Goal: Transaction & Acquisition: Book appointment/travel/reservation

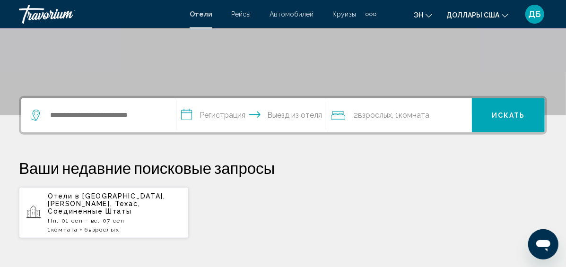
scroll to position [189, 0]
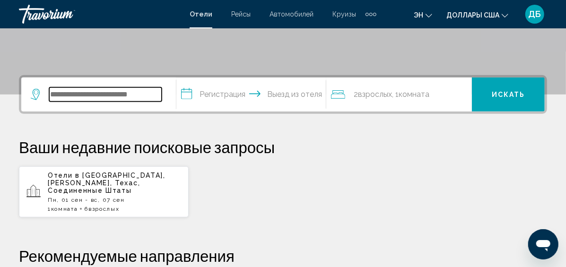
click at [112, 90] on input "Виджет поиска" at bounding box center [105, 94] width 112 height 14
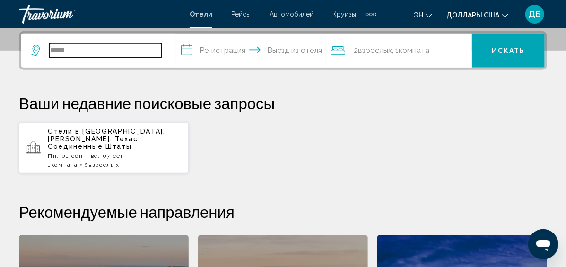
type input "******"
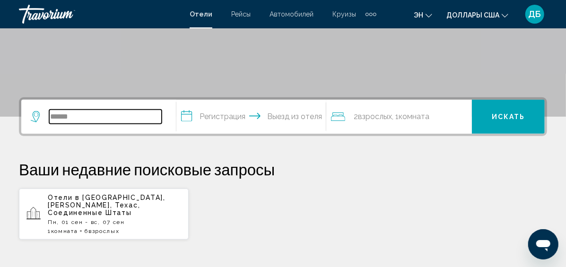
scroll to position [89, 0]
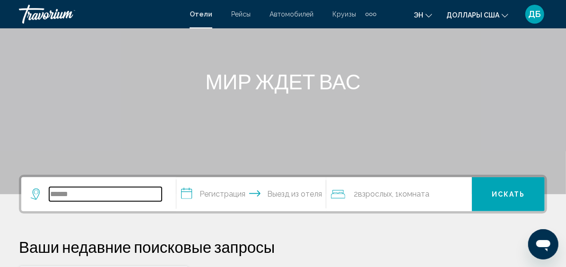
drag, startPoint x: 98, startPoint y: 196, endPoint x: 46, endPoint y: 194, distance: 52.5
click at [46, 194] on div "******" at bounding box center [96, 194] width 131 height 14
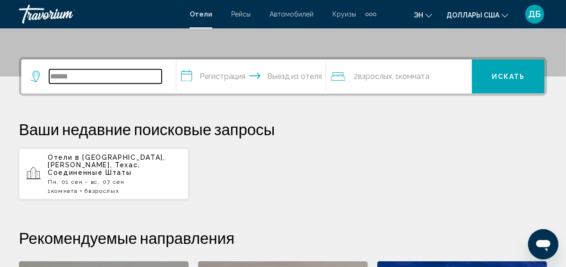
scroll to position [233, 0]
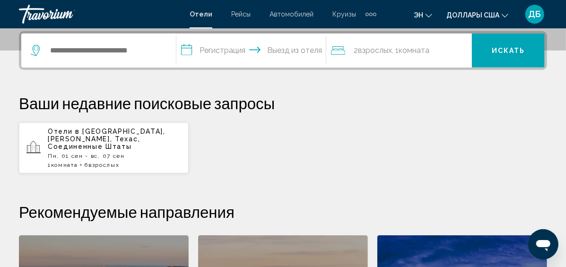
click at [37, 52] on icon "Виджет поиска" at bounding box center [35, 50] width 9 height 11
click at [34, 50] on icon "Виджет поиска" at bounding box center [36, 50] width 11 height 11
click at [67, 51] on input "Виджет поиска" at bounding box center [105, 50] width 112 height 14
click at [129, 52] on input "Виджет поиска" at bounding box center [105, 50] width 112 height 14
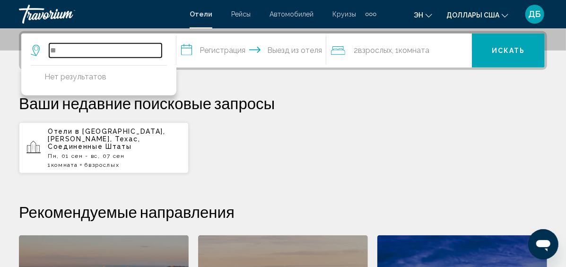
type input "*"
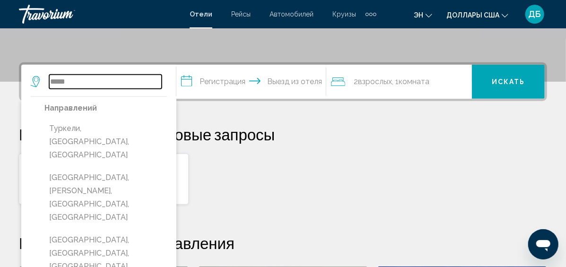
scroll to position [186, 0]
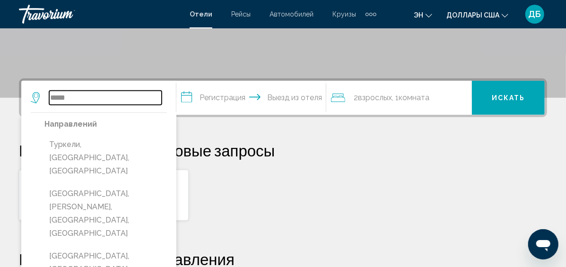
drag, startPoint x: 89, startPoint y: 97, endPoint x: 52, endPoint y: 97, distance: 36.9
click at [52, 97] on input "*****" at bounding box center [105, 98] width 112 height 14
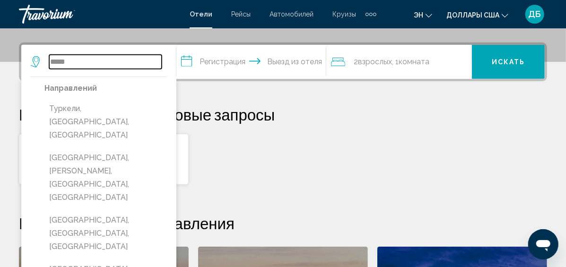
scroll to position [233, 0]
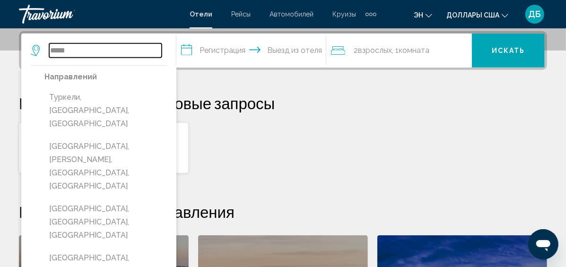
type input "*"
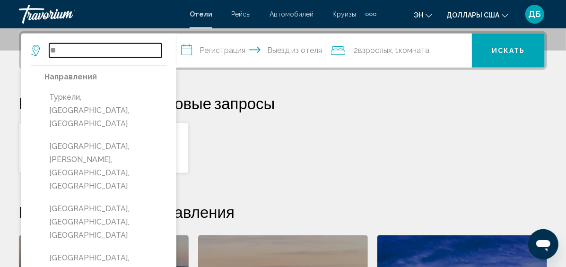
type input "*"
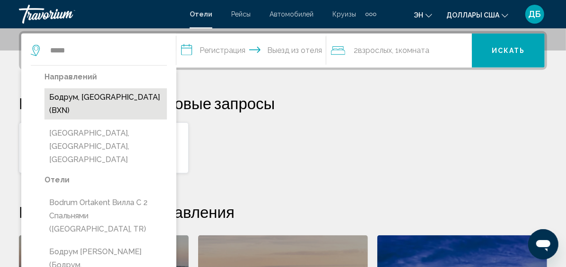
click at [70, 96] on button "Бодрум, [GEOGRAPHIC_DATA] (BXN)" at bounding box center [105, 103] width 122 height 31
type input "**********"
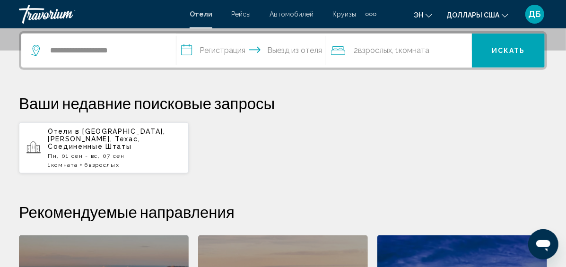
click at [236, 52] on input "**********" at bounding box center [253, 52] width 154 height 37
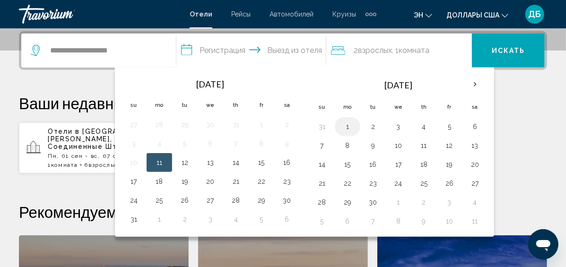
click at [355, 123] on button "1" at bounding box center [347, 126] width 15 height 13
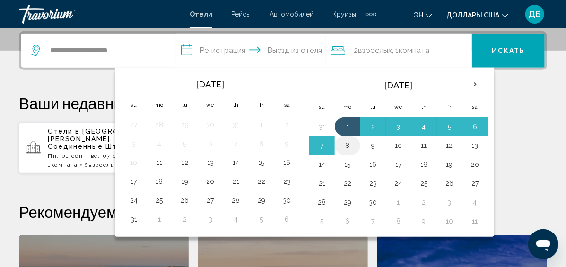
click at [355, 145] on button "8" at bounding box center [347, 145] width 15 height 13
type input "**********"
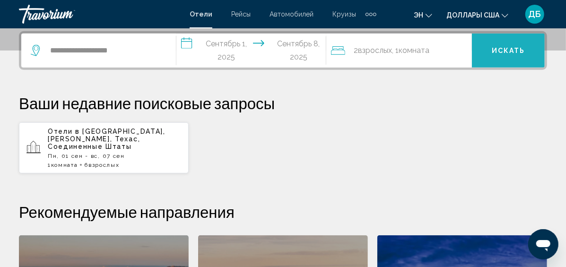
click at [510, 59] on button "Искать" at bounding box center [508, 51] width 73 height 34
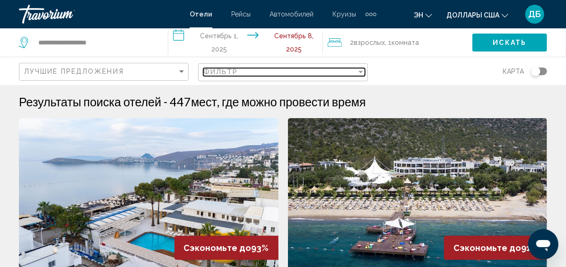
click at [205, 70] on span "Фильтр" at bounding box center [220, 72] width 35 height 8
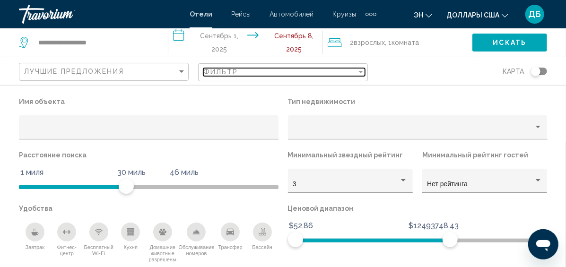
click at [346, 75] on div "Фильтр" at bounding box center [279, 72] width 153 height 8
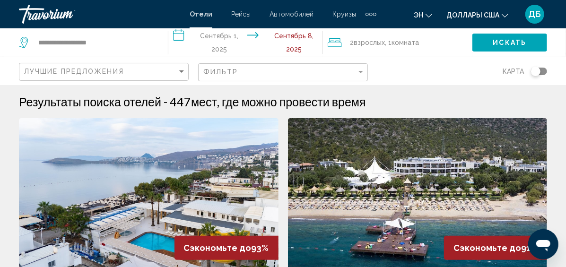
click at [106, 77] on div "Лучшие предложения" at bounding box center [105, 71] width 162 height 17
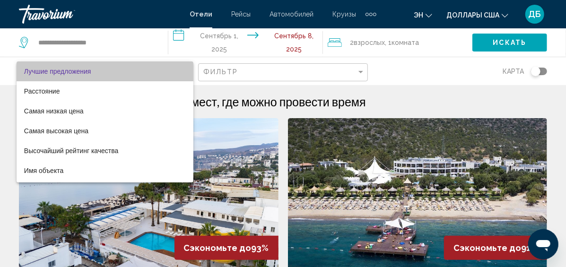
click at [106, 77] on span "Лучшие предложения" at bounding box center [105, 71] width 162 height 20
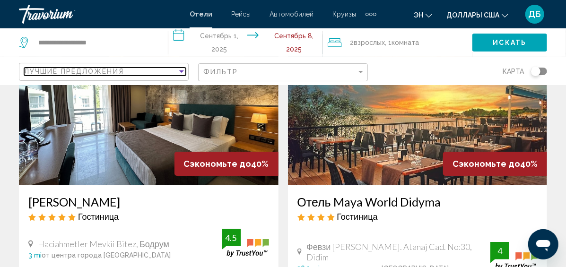
scroll to position [1465, 0]
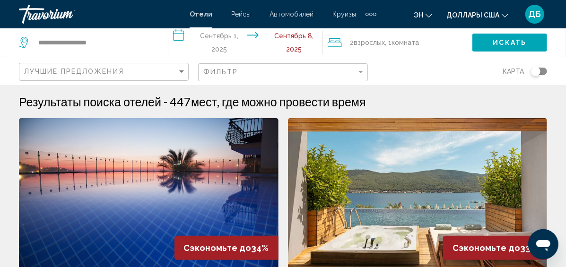
click at [381, 40] on span "Взрослых" at bounding box center [369, 43] width 31 height 8
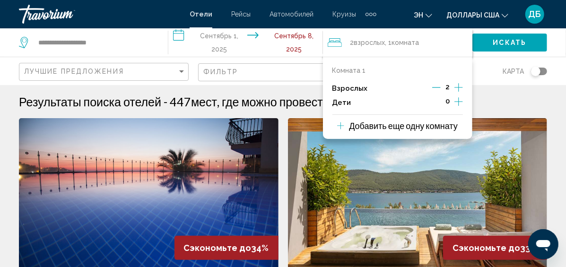
click at [462, 84] on icon "Приращение взрослых" at bounding box center [458, 87] width 9 height 11
click at [460, 84] on icon "Приращение взрослых" at bounding box center [458, 87] width 9 height 11
click at [458, 96] on icon "Дочерние элементы" at bounding box center [458, 101] width 9 height 11
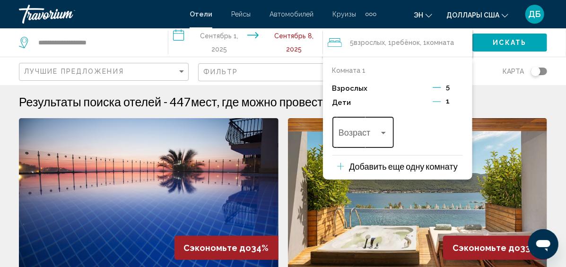
click at [373, 138] on span "Путешественники: 5 взрослых, 1 ребенок" at bounding box center [358, 134] width 41 height 9
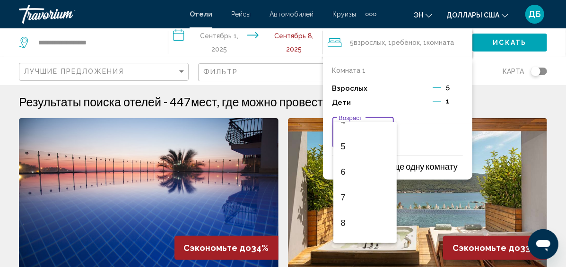
scroll to position [142, 0]
click at [350, 200] on span "8" at bounding box center [365, 197] width 48 height 26
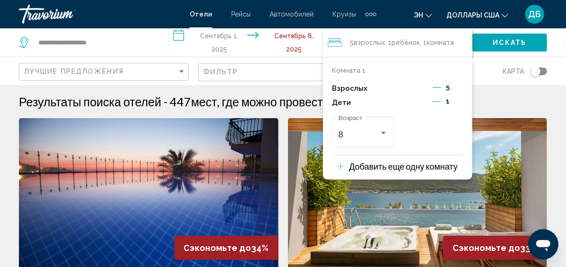
click at [407, 166] on p "Добавить еще одну комнату" at bounding box center [403, 166] width 109 height 10
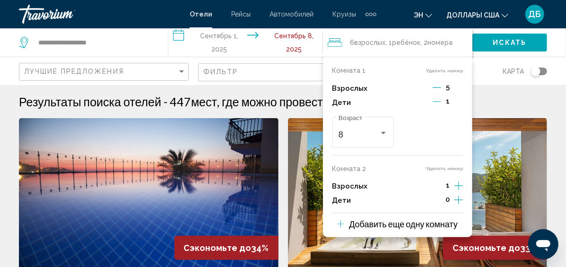
click at [438, 89] on icon "Декремент взрослый" at bounding box center [437, 87] width 9 height 9
click at [438, 89] on icon "Декремент взрослый" at bounding box center [436, 87] width 9 height 9
click at [459, 93] on icon "Приращение взрослых" at bounding box center [458, 87] width 9 height 11
click at [463, 107] on icon "Дочерние элементы" at bounding box center [458, 101] width 9 height 11
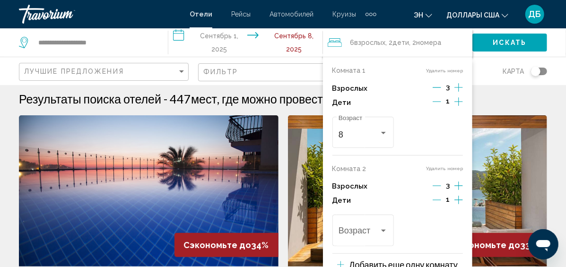
scroll to position [47, 0]
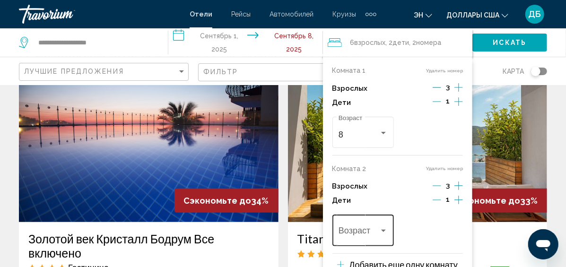
click at [361, 228] on div "Возраст" at bounding box center [362, 230] width 49 height 34
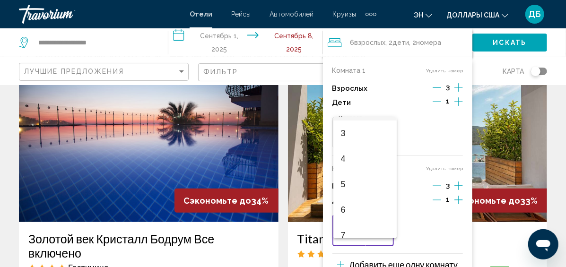
scroll to position [95, 0]
click at [358, 182] on span "6" at bounding box center [365, 189] width 48 height 26
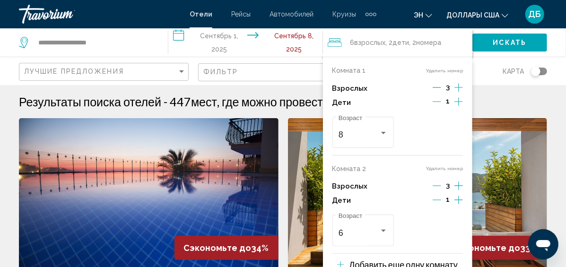
scroll to position [0, 0]
click at [439, 89] on icon "Декремент взрослый" at bounding box center [437, 87] width 9 height 9
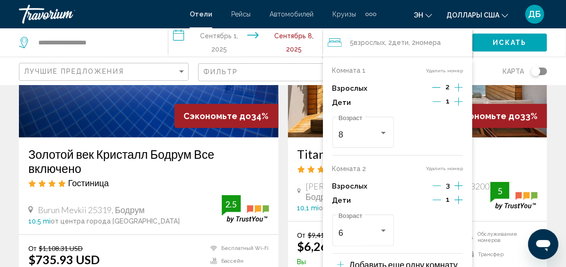
scroll to position [163, 0]
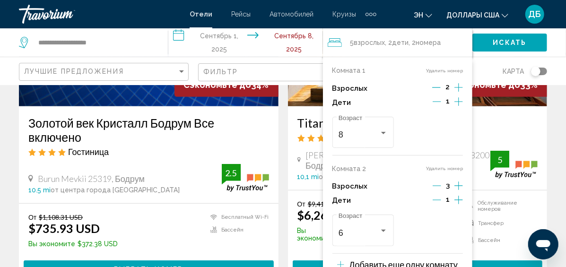
click at [499, 40] on span "Искать" at bounding box center [510, 43] width 34 height 8
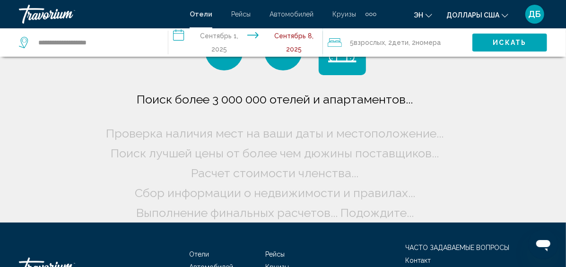
scroll to position [0, 0]
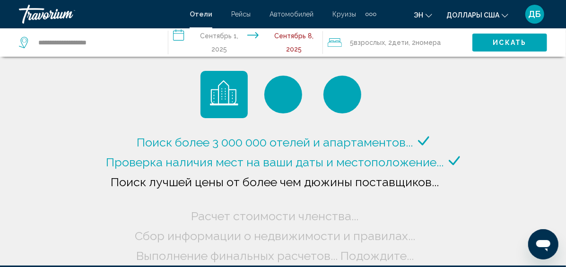
click at [412, 14] on div "эн English Español Français Italiano Português русский Доллары США USD ($) MXN …" at bounding box center [466, 14] width 161 height 20
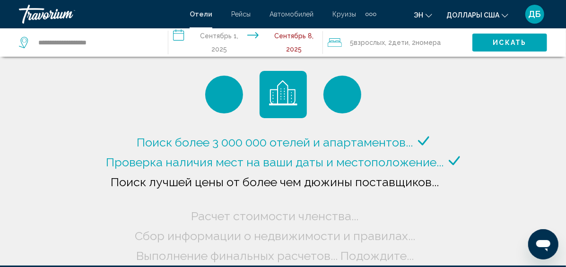
click at [419, 15] on span "эн" at bounding box center [418, 15] width 9 height 8
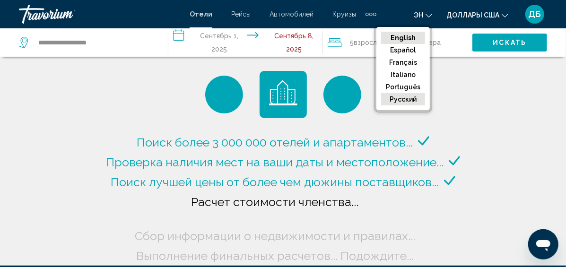
click at [416, 95] on button "русский" at bounding box center [403, 99] width 44 height 12
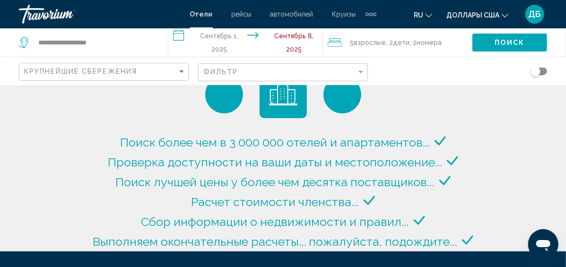
click at [298, 40] on input "**********" at bounding box center [247, 43] width 158 height 31
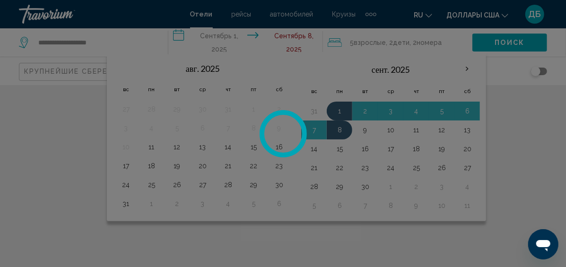
click at [298, 40] on div at bounding box center [283, 133] width 566 height 267
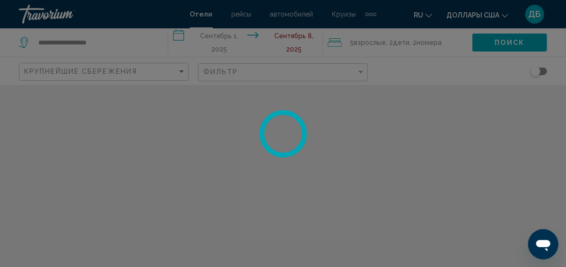
click at [298, 40] on div at bounding box center [283, 133] width 566 height 267
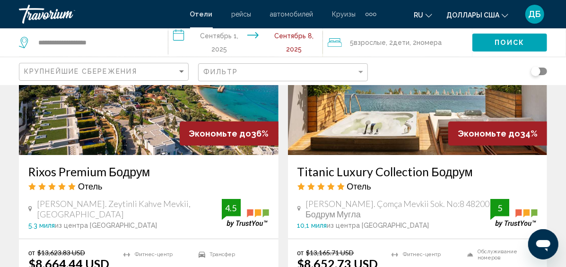
scroll to position [1548, 0]
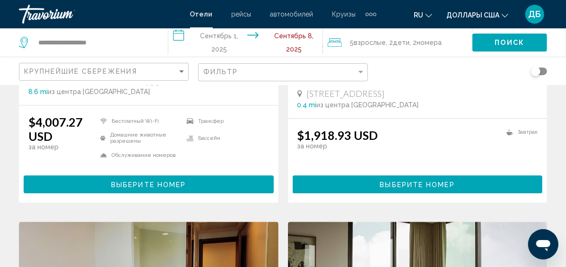
scroll to position [945, 0]
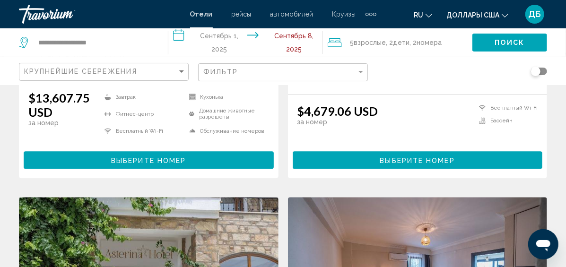
scroll to position [1182, 0]
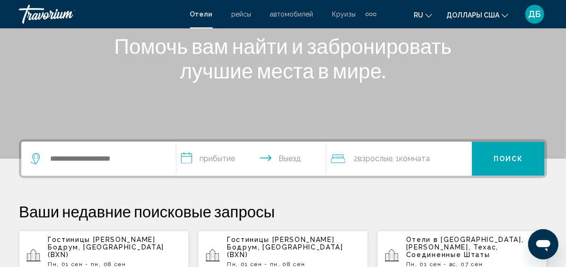
scroll to position [142, 0]
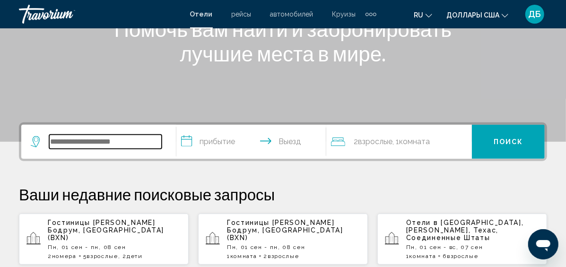
click at [121, 136] on input "Виджет поиска" at bounding box center [105, 142] width 112 height 14
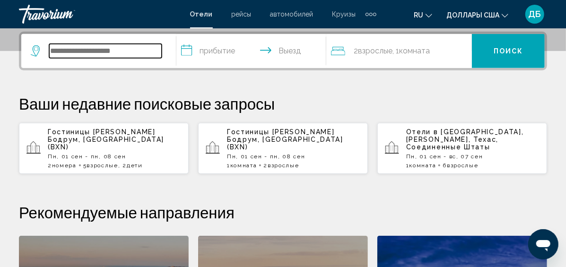
scroll to position [233, 0]
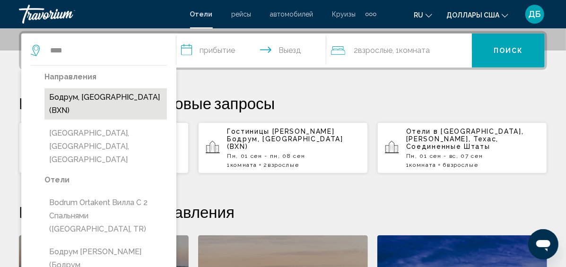
click at [119, 103] on button "Бодрум, [GEOGRAPHIC_DATA] (BXN)" at bounding box center [105, 103] width 122 height 31
type input "**********"
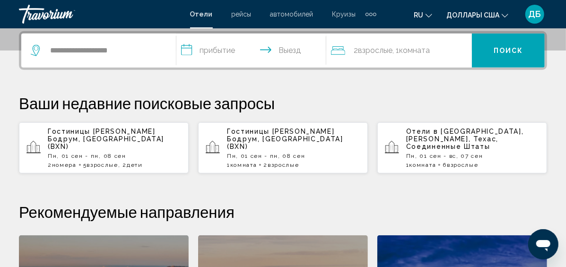
click at [487, 52] on button "Поиск" at bounding box center [508, 51] width 73 height 34
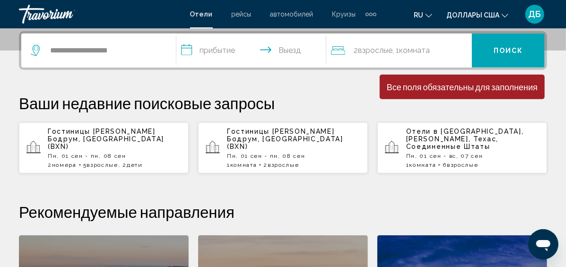
click at [234, 46] on input "**********" at bounding box center [253, 52] width 154 height 37
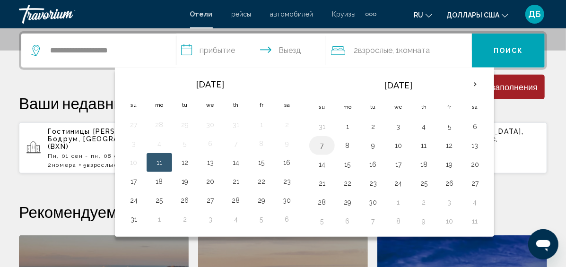
click at [329, 148] on button "7" at bounding box center [321, 145] width 15 height 13
click at [298, 50] on input "**********" at bounding box center [253, 52] width 154 height 37
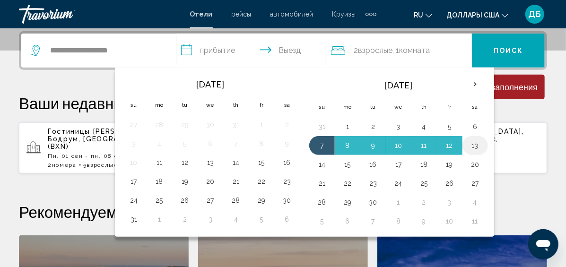
click at [483, 143] on button "13" at bounding box center [474, 145] width 15 height 13
type input "**********"
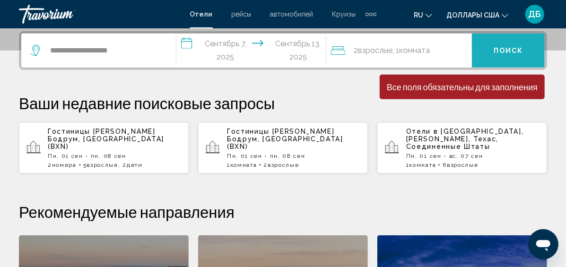
click at [508, 55] on button "Поиск" at bounding box center [508, 51] width 73 height 34
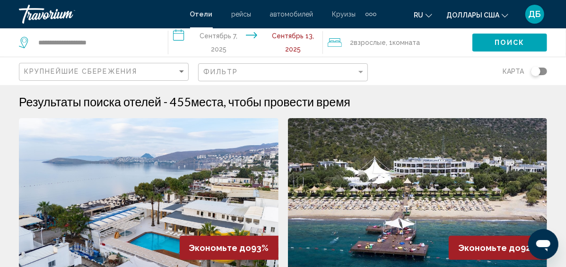
click at [380, 47] on span "2 Взрослый Взрослые" at bounding box center [368, 42] width 36 height 13
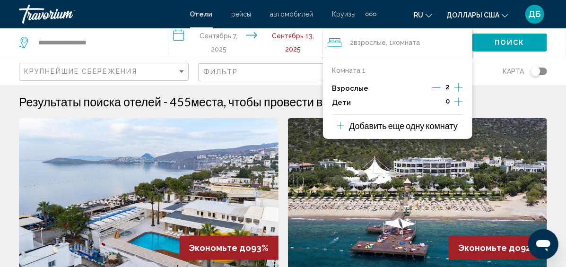
click at [433, 125] on p "Добавить еще одну комнату" at bounding box center [403, 126] width 109 height 10
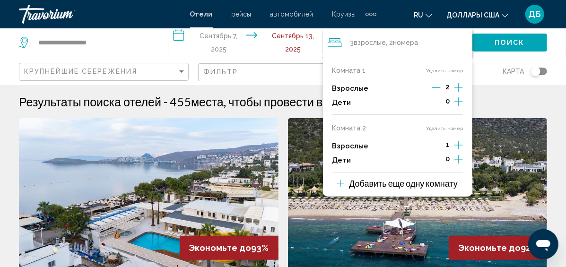
click at [455, 86] on icon "Приращение взрослых" at bounding box center [458, 87] width 9 height 11
click at [457, 99] on icon "Дочерние элементы" at bounding box center [458, 101] width 9 height 11
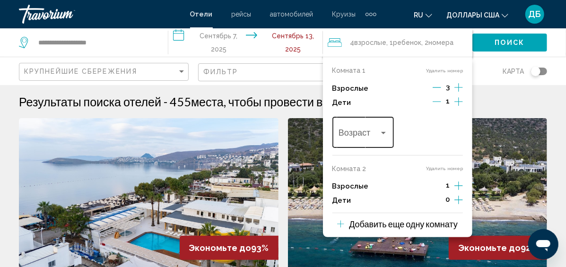
click at [379, 129] on div "Возраст" at bounding box center [362, 131] width 49 height 34
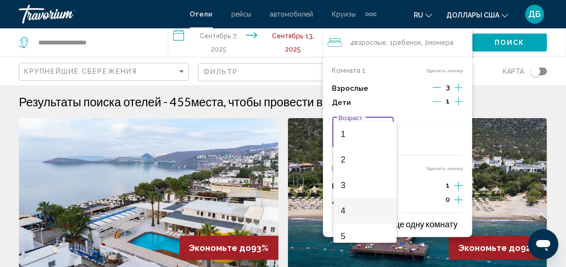
scroll to position [47, 0]
click at [356, 233] on span "6" at bounding box center [365, 241] width 48 height 26
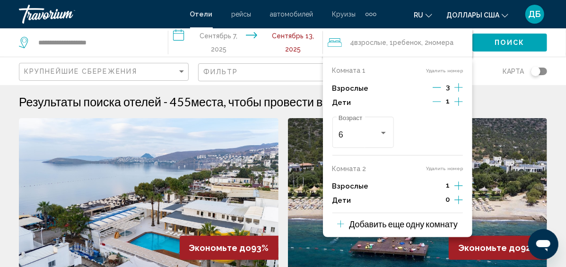
click at [459, 93] on icon "Приращение взрослых" at bounding box center [458, 87] width 9 height 11
click at [459, 106] on icon "Дочерние элементы" at bounding box center [458, 101] width 9 height 9
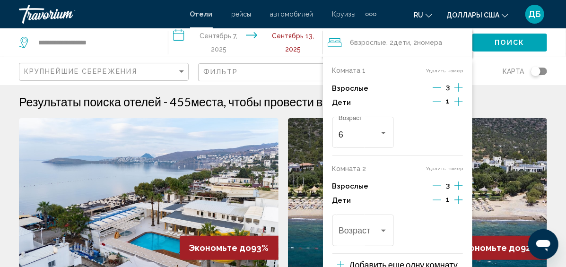
click at [438, 185] on icon "Декремент взрослый" at bounding box center [437, 186] width 9 height 9
click at [364, 228] on div "Возраст" at bounding box center [362, 230] width 49 height 34
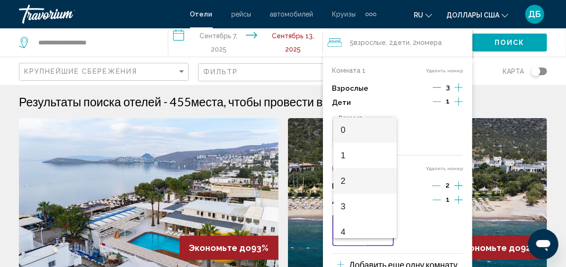
scroll to position [95, 0]
click at [360, 188] on span "6" at bounding box center [365, 189] width 48 height 26
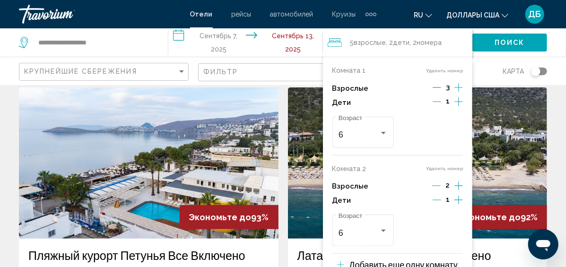
scroll to position [47, 0]
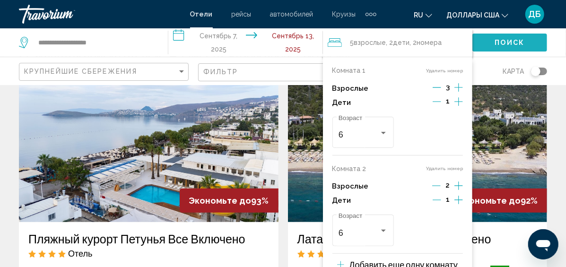
click at [517, 39] on span "Поиск" at bounding box center [510, 43] width 30 height 8
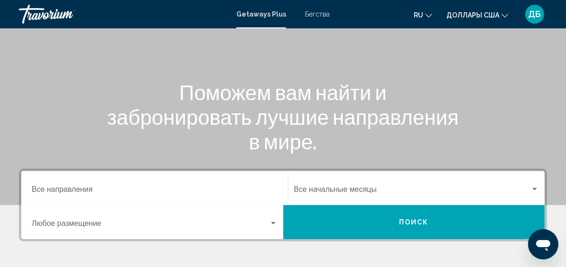
scroll to position [95, 0]
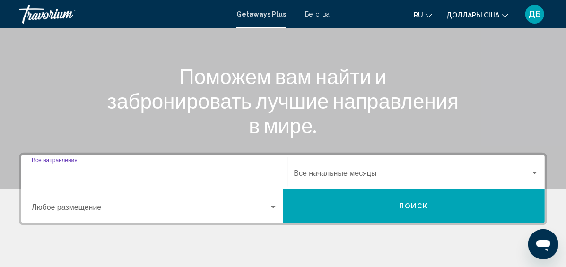
click at [111, 173] on input "Destination Все направления" at bounding box center [155, 175] width 246 height 9
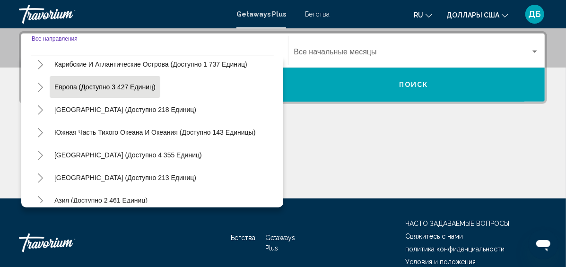
scroll to position [153, 0]
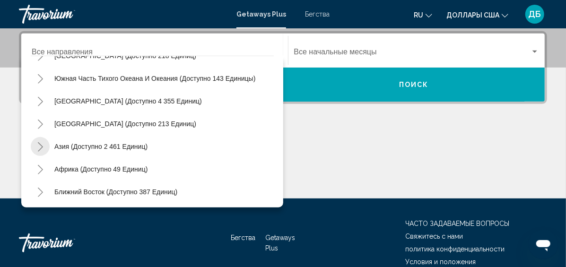
click at [44, 146] on button "Toggle Asia (доступно 2 461 единиц)" at bounding box center [40, 146] width 19 height 19
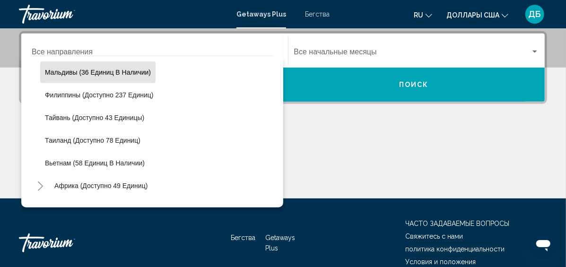
scroll to position [380, 0]
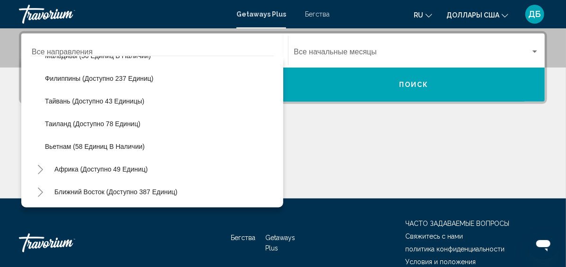
click at [38, 165] on icon "Toggle Africa (доступно 49 единиц)" at bounding box center [40, 169] width 5 height 9
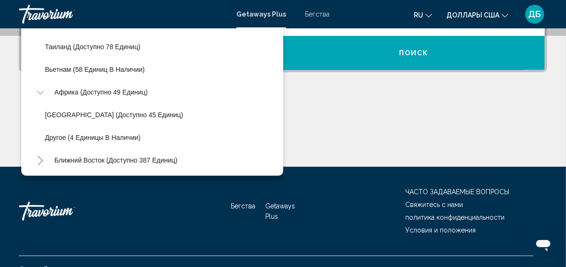
scroll to position [262, 0]
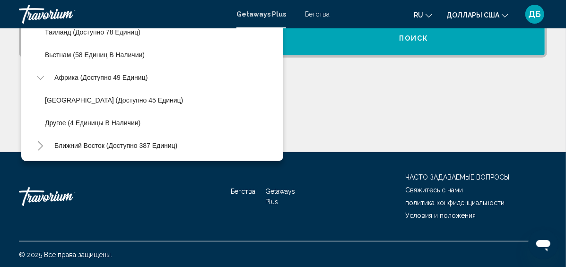
click at [42, 147] on icon "Toggle Middle East (доступно 387 единиц)" at bounding box center [40, 145] width 7 height 9
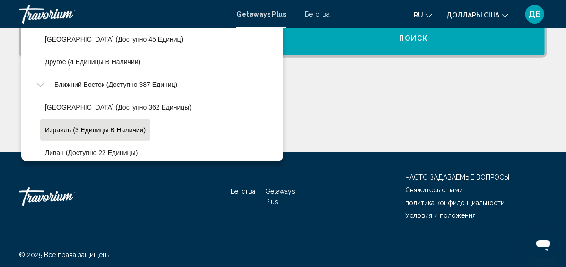
scroll to position [493, 0]
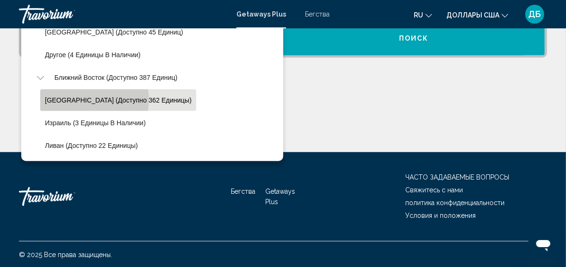
click at [93, 99] on span "Египет (доступно 362 единицы)" at bounding box center [118, 100] width 147 height 8
type input "**********"
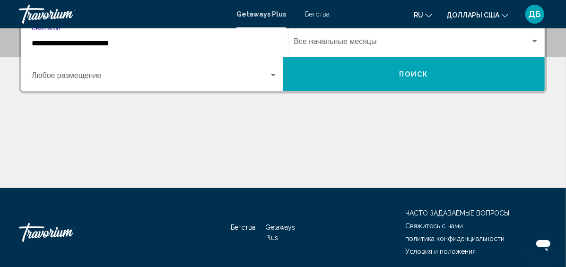
scroll to position [216, 0]
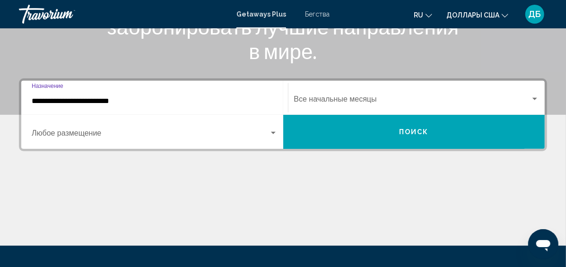
click at [329, 92] on div "Start Month Все начальные месяцы" at bounding box center [416, 98] width 245 height 30
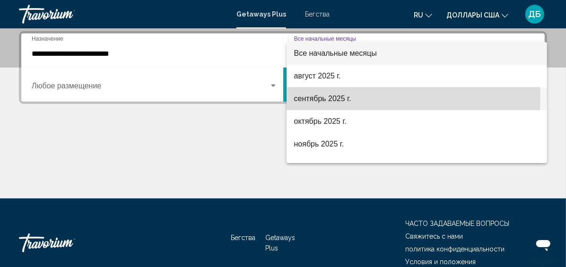
click at [320, 95] on font "сентябрь 2025 г." at bounding box center [322, 99] width 57 height 8
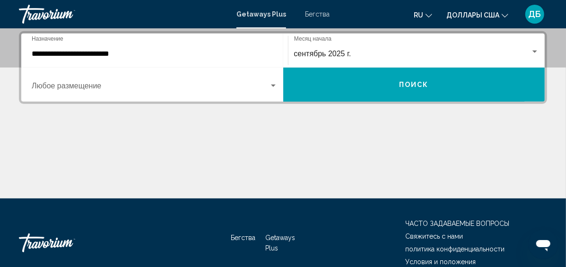
click at [171, 82] on div "Occupancy Любое размещение" at bounding box center [155, 85] width 246 height 30
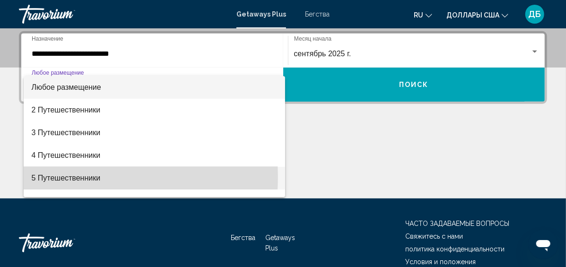
click at [54, 177] on font "5 Путешественники" at bounding box center [65, 178] width 69 height 8
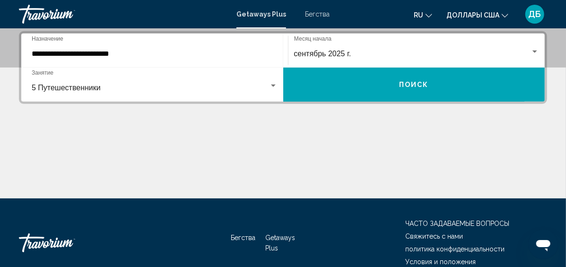
click at [274, 81] on div "5 Путешественники Занятие Любое размещение" at bounding box center [155, 85] width 246 height 30
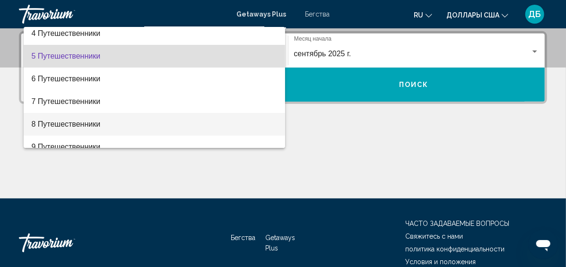
scroll to position [89, 0]
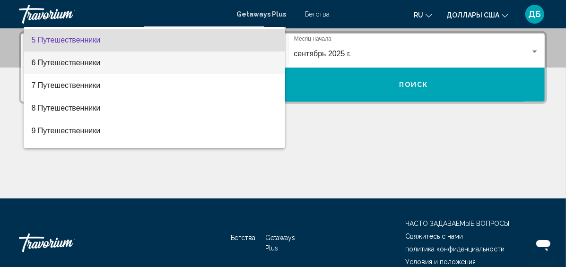
click at [99, 66] on font "6 Путешественники" at bounding box center [65, 63] width 69 height 8
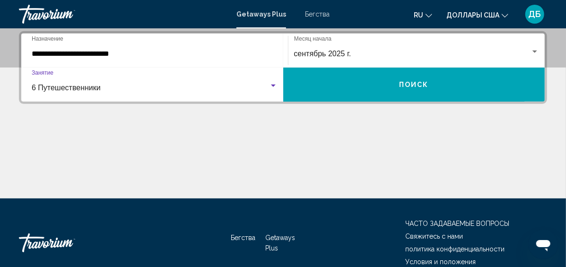
click at [171, 88] on div "6 Путешественники" at bounding box center [150, 88] width 237 height 9
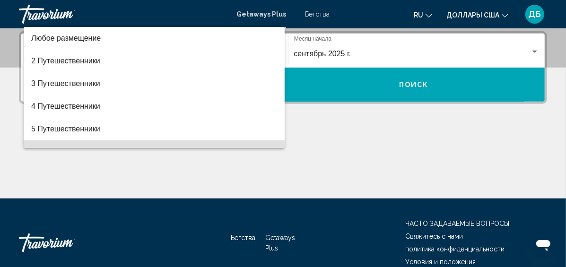
scroll to position [64, 0]
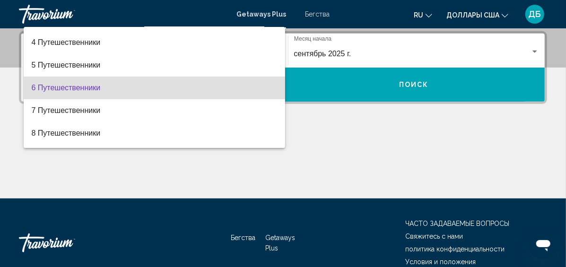
click at [311, 72] on div at bounding box center [283, 133] width 566 height 267
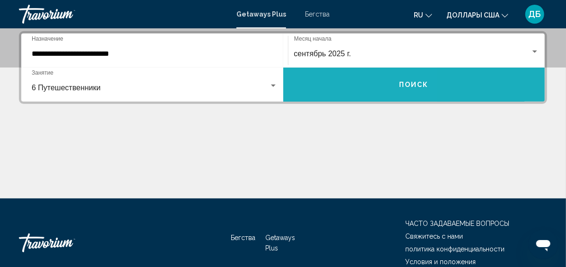
click at [311, 72] on button "Поиск" at bounding box center [414, 85] width 262 height 34
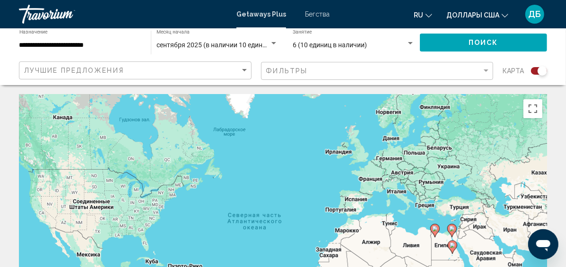
click at [533, 72] on div "Виджет поиска" at bounding box center [539, 71] width 16 height 8
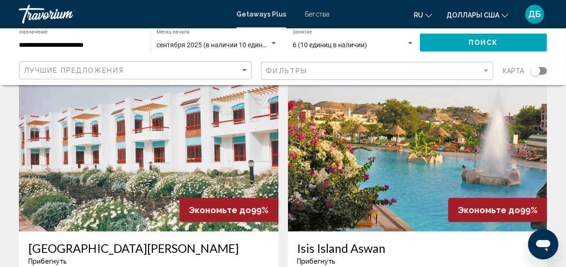
scroll to position [95, 0]
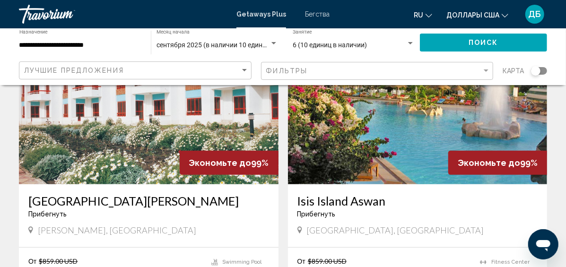
click at [297, 202] on h3 "Isis Island Aswan" at bounding box center [417, 201] width 241 height 14
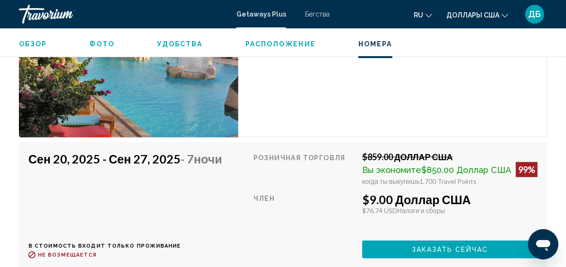
scroll to position [2009, 0]
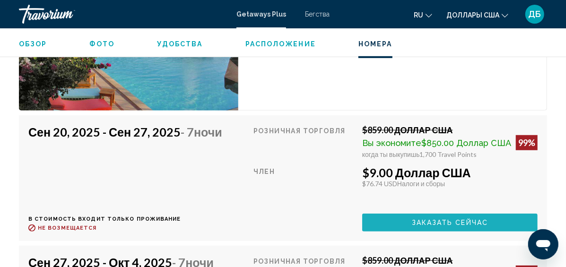
click at [429, 219] on span "Заказать сейчас" at bounding box center [450, 223] width 77 height 8
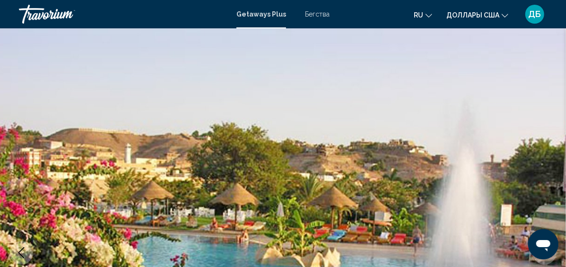
scroll to position [119, 0]
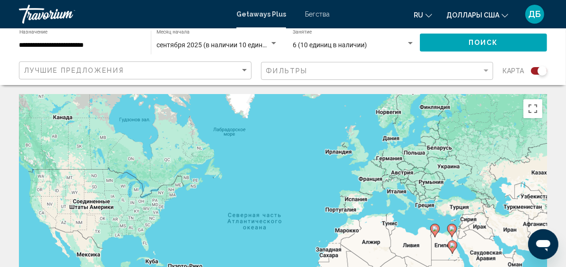
click at [261, 46] on span "сентября 2025 (в наличии 10 единиц)" at bounding box center [214, 45] width 116 height 8
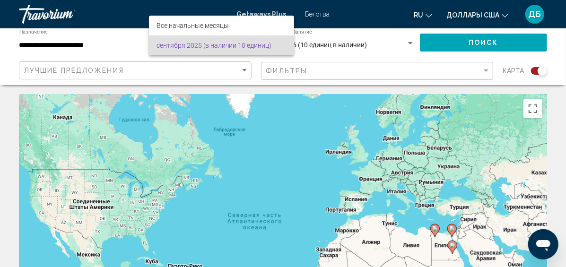
click at [235, 42] on font "сентября 2025 (в наличии 10 единиц)" at bounding box center [213, 46] width 115 height 8
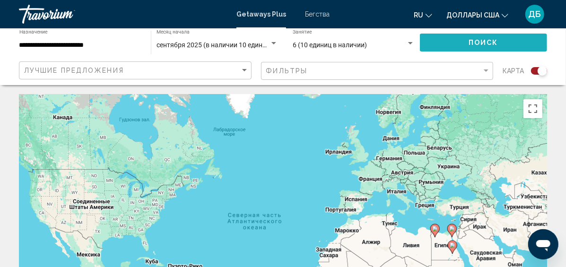
click at [444, 38] on button "Поиск" at bounding box center [483, 42] width 127 height 17
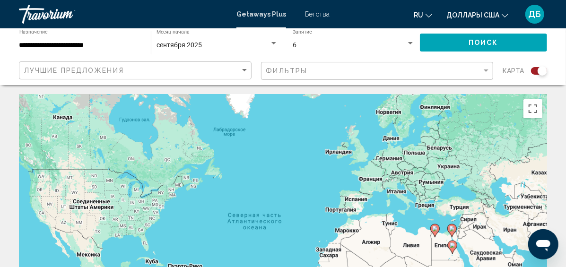
click at [541, 69] on div "Виджет поиска" at bounding box center [541, 70] width 9 height 9
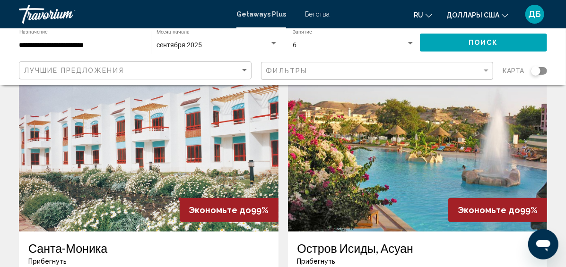
scroll to position [95, 0]
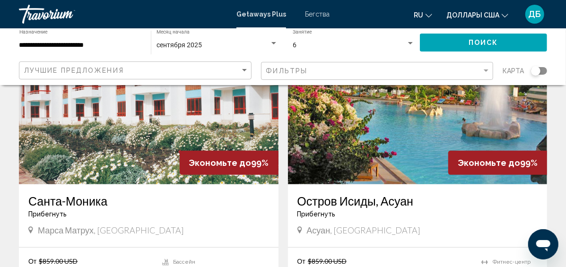
click at [42, 37] on div "**********" at bounding box center [80, 43] width 122 height 26
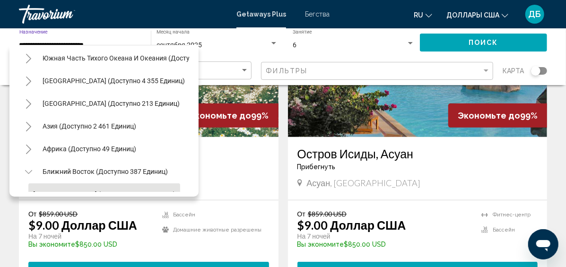
scroll to position [134, 0]
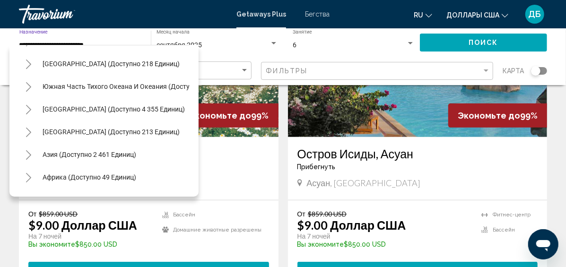
click at [19, 151] on div "Азия (доступно 2 461 единиц)" at bounding box center [80, 155] width 122 height 22
click at [20, 126] on button "Toggle Центральная Америка (доступно 213 единиц)" at bounding box center [28, 131] width 19 height 19
click at [31, 115] on button "Toggle Южная Америка (доступно 4 355 единиц)" at bounding box center [28, 109] width 19 height 19
click at [34, 85] on button "Переключить Южная часть Тихого океана и Океании (доступно 143 единицы)" at bounding box center [28, 86] width 19 height 19
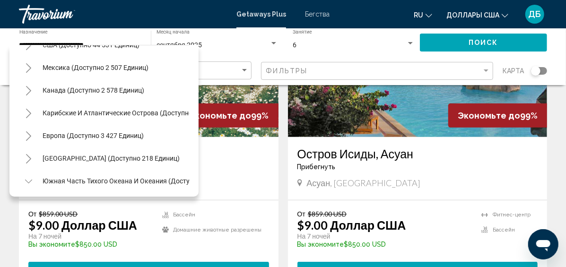
scroll to position [39, 0]
click at [31, 112] on icon "Toggle Карибские и Атлантические острова (доступно 1,737 единиц)" at bounding box center [28, 113] width 7 height 9
click at [28, 87] on icon "Toggle Canada (доступно 2 578 единиц)" at bounding box center [28, 90] width 5 height 9
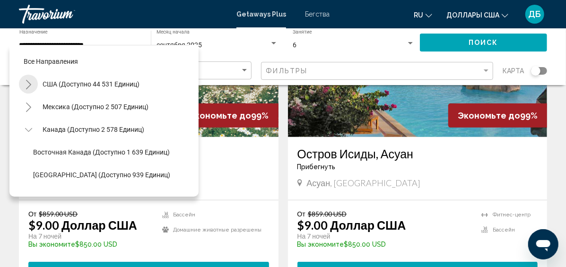
click at [28, 87] on icon "Toggle США (доступно 44 531 единиц)" at bounding box center [28, 84] width 7 height 9
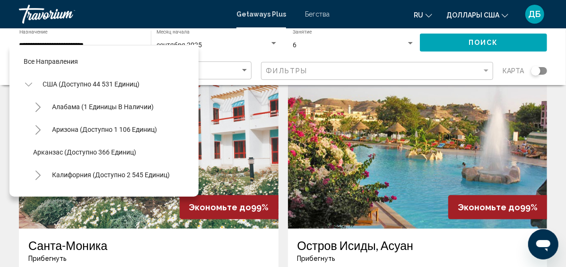
scroll to position [47, 0]
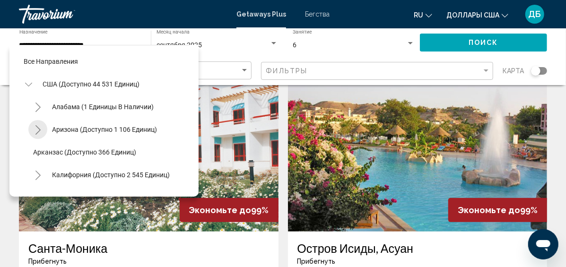
click at [35, 130] on icon "Toggle Arizona (доступно 1 106 единиц)" at bounding box center [38, 129] width 7 height 9
click at [35, 128] on icon "Toggle Arizona (доступно 1 106 единиц)" at bounding box center [38, 129] width 7 height 9
click at [37, 109] on icon "Toggle Alabama (доступно 1 единиц)" at bounding box center [38, 107] width 7 height 9
click at [34, 82] on button "Toggle США (доступно 44 531 единиц)" at bounding box center [28, 84] width 19 height 19
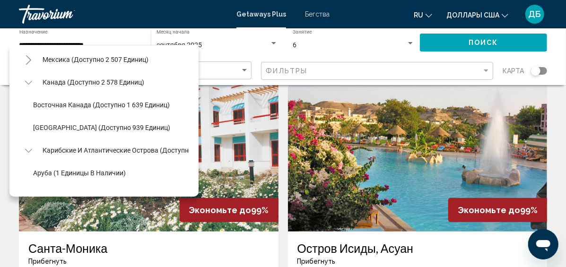
click at [26, 79] on icon "Toggle Canada (доступно 2 578 единиц)" at bounding box center [28, 82] width 7 height 9
click at [33, 106] on button "Toggle Карибские и Атлантические острова (доступно 1,737 единиц)" at bounding box center [28, 104] width 19 height 19
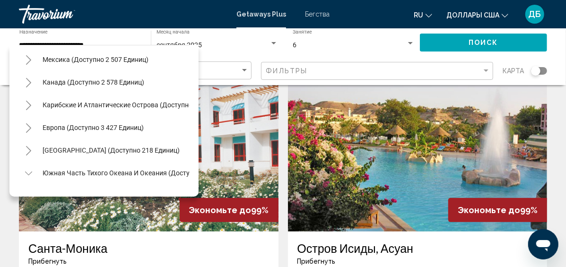
click at [30, 126] on icon "Toggle Europe (доступно 3 427 единиц)" at bounding box center [28, 127] width 7 height 9
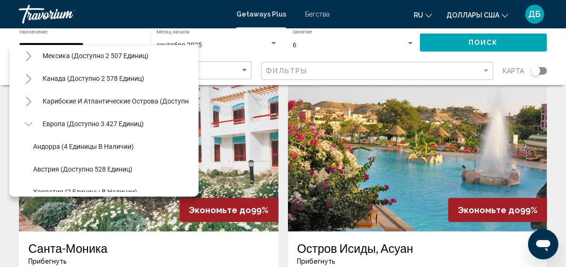
scroll to position [95, 0]
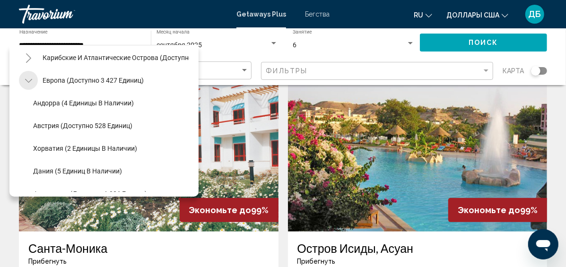
click at [25, 78] on icon "Toggle Europe (доступно 3 427 единиц)" at bounding box center [28, 80] width 7 height 9
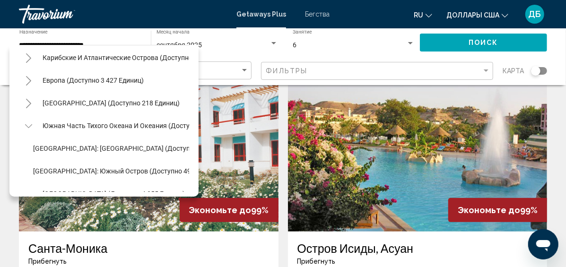
click at [28, 123] on icon "Переключить Южная часть Тихого океана и Океании (доступно 143 единицы)" at bounding box center [28, 125] width 7 height 9
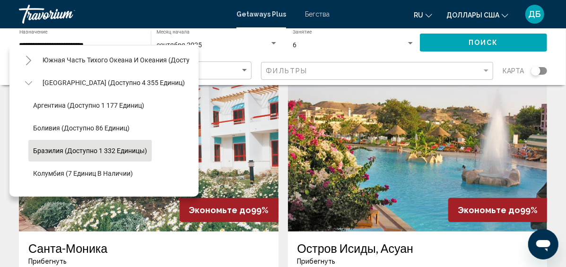
scroll to position [189, 0]
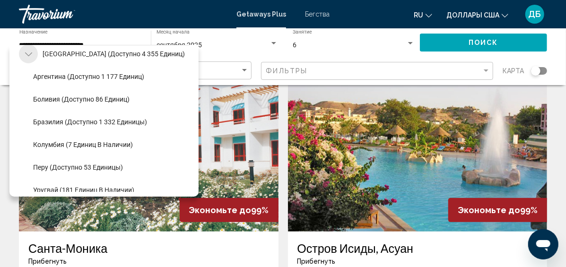
click at [29, 54] on icon "Toggle Южная Америка (доступно 4 355 единиц)" at bounding box center [28, 54] width 7 height 4
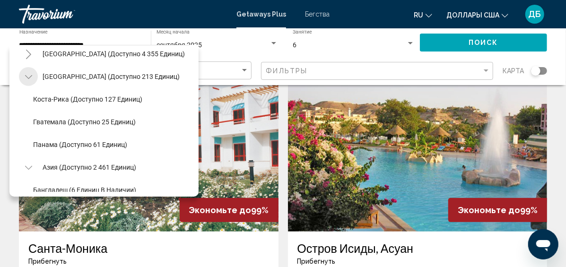
click at [29, 75] on icon "Toggle Центральная Америка (доступно 213 единиц)" at bounding box center [28, 76] width 7 height 9
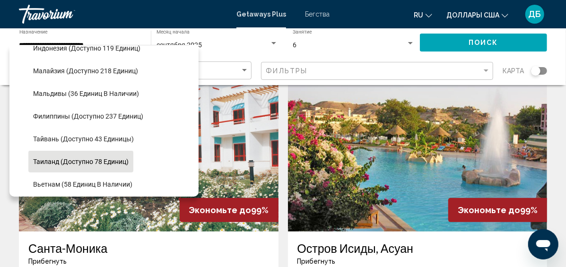
scroll to position [378, 0]
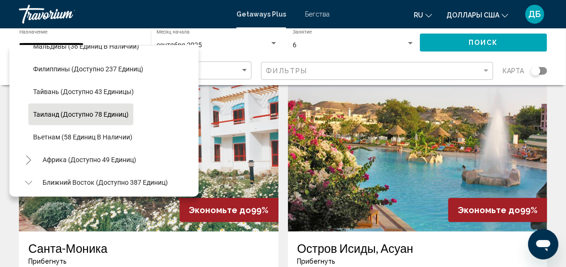
click at [75, 117] on span "Таиланд (доступно 78 единиц)" at bounding box center [80, 115] width 95 height 8
type input "**********"
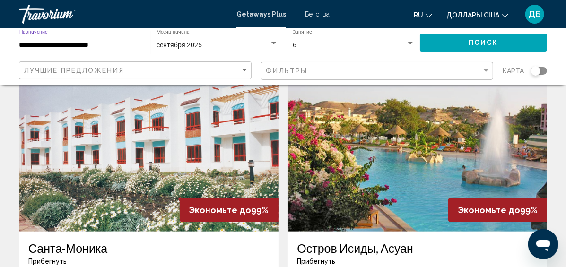
click at [433, 47] on button "Поиск" at bounding box center [483, 42] width 127 height 17
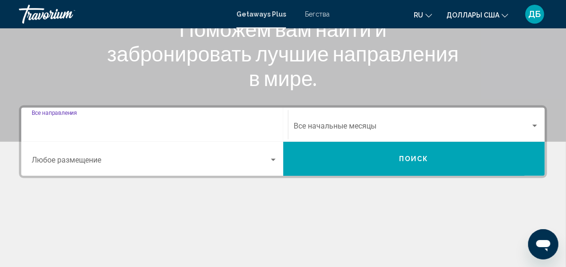
click at [115, 125] on input "Destination Все направления" at bounding box center [155, 128] width 246 height 9
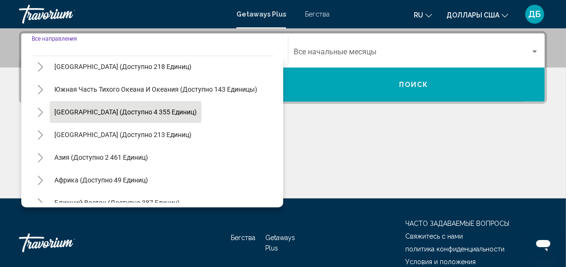
scroll to position [153, 0]
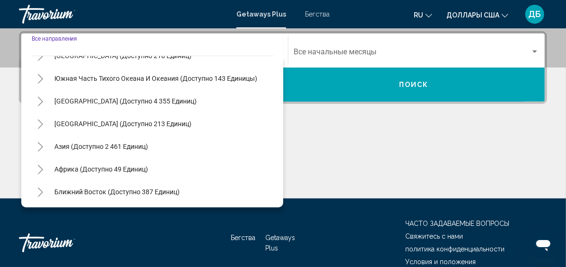
click at [39, 145] on icon "Toggle Asia (доступно 2 461 единиц)" at bounding box center [40, 146] width 7 height 9
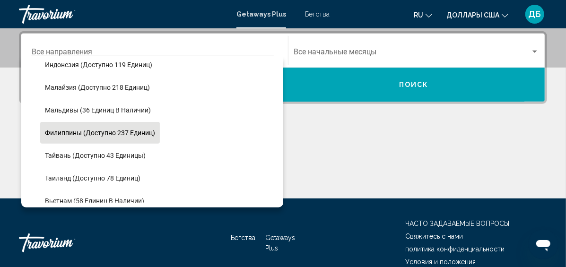
scroll to position [342, 0]
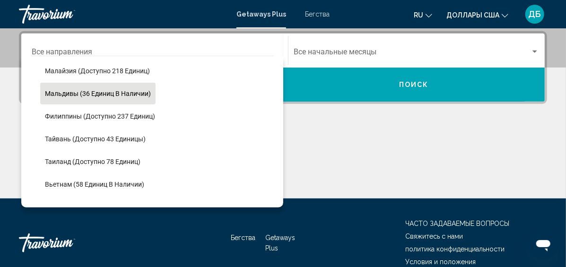
click at [65, 95] on span "Мальдивы (36 единиц в наличии)" at bounding box center [98, 94] width 106 height 8
type input "**********"
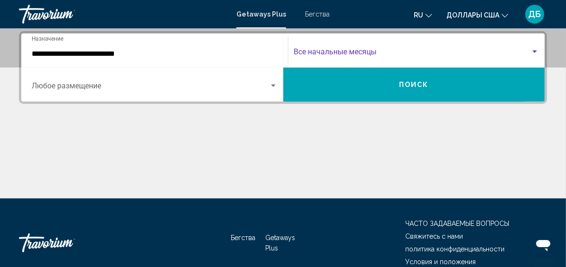
click at [316, 53] on span "Виджет поиска" at bounding box center [412, 54] width 237 height 9
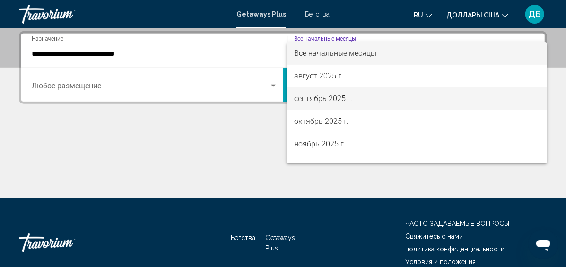
click at [318, 96] on font "сентябрь 2025 г." at bounding box center [323, 98] width 59 height 9
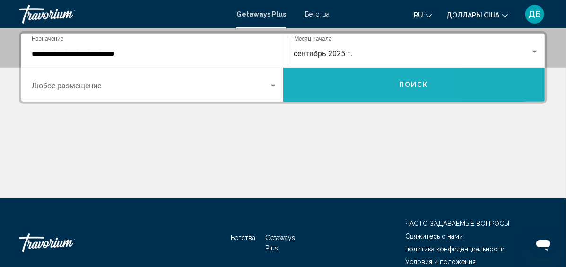
click at [323, 82] on button "Поиск" at bounding box center [414, 85] width 262 height 34
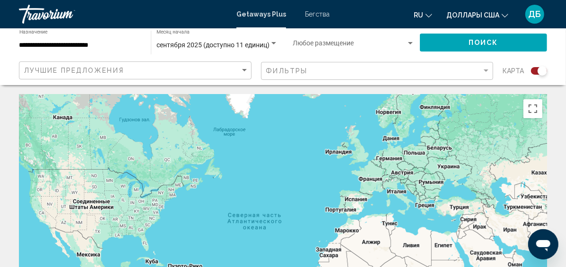
click at [534, 70] on div "Виджет поиска" at bounding box center [539, 71] width 16 height 8
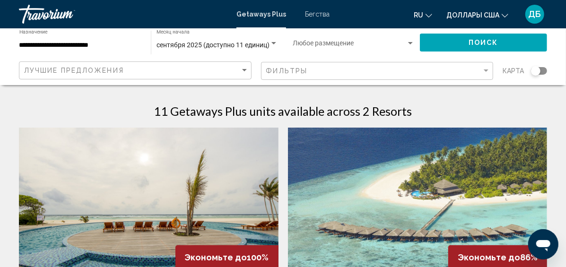
click at [319, 43] on span "Виджет поиска" at bounding box center [349, 46] width 113 height 8
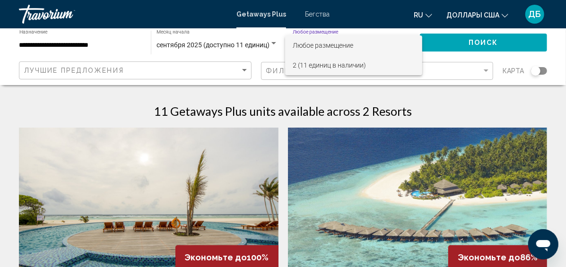
click at [324, 65] on font "2 (11 единиц в наличии)" at bounding box center [329, 65] width 73 height 8
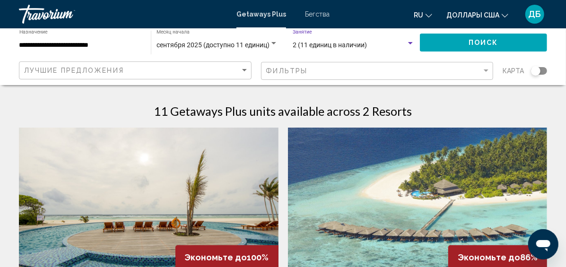
click at [324, 44] on span "2 (11 единиц в наличии)" at bounding box center [330, 45] width 74 height 8
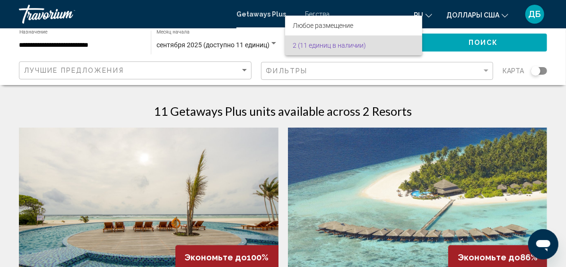
click at [324, 44] on font "2 (11 единиц в наличии)" at bounding box center [329, 46] width 73 height 8
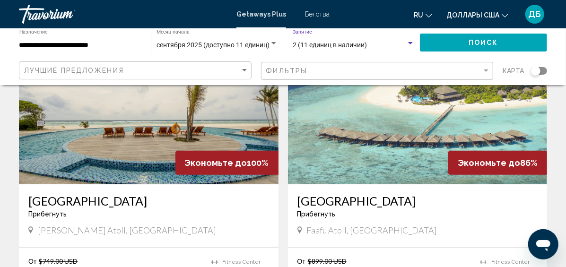
scroll to position [95, 0]
click at [297, 197] on h3 "Filitheyo Island Resort" at bounding box center [417, 201] width 241 height 14
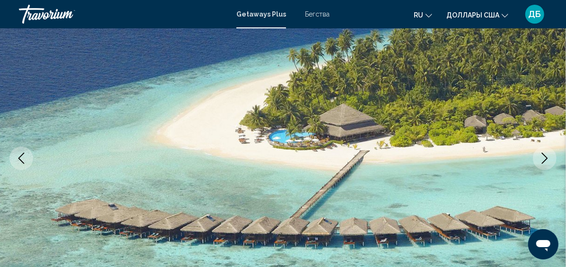
scroll to position [119, 0]
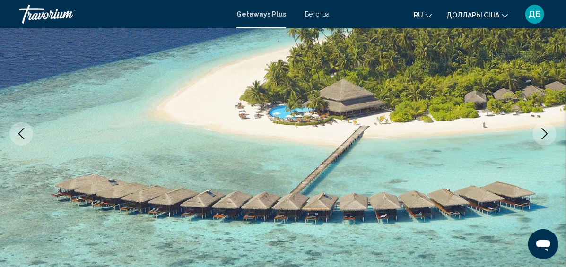
click at [536, 138] on button "Следующее изображение" at bounding box center [545, 134] width 24 height 24
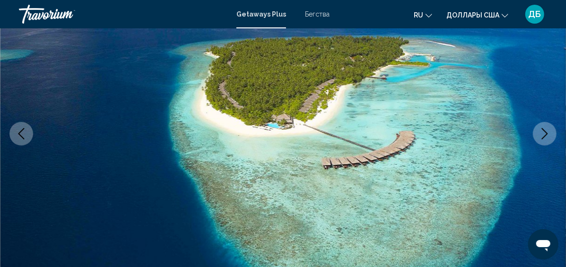
click at [536, 138] on button "Следующее изображение" at bounding box center [545, 134] width 24 height 24
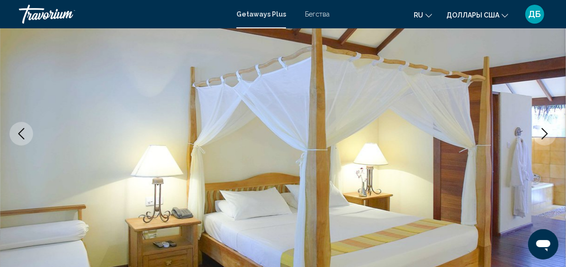
click at [536, 138] on button "Следующее изображение" at bounding box center [545, 134] width 24 height 24
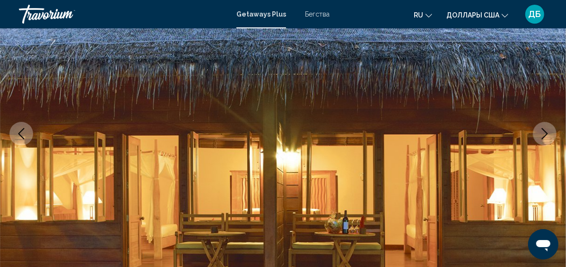
click at [536, 138] on button "Следующее изображение" at bounding box center [545, 134] width 24 height 24
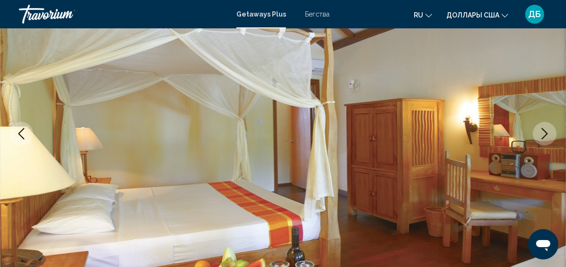
click at [536, 138] on button "Следующее изображение" at bounding box center [545, 134] width 24 height 24
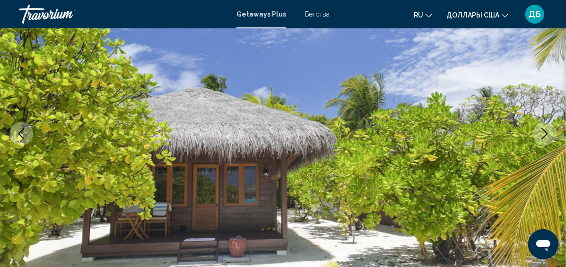
click at [536, 138] on button "Следующее изображение" at bounding box center [545, 134] width 24 height 24
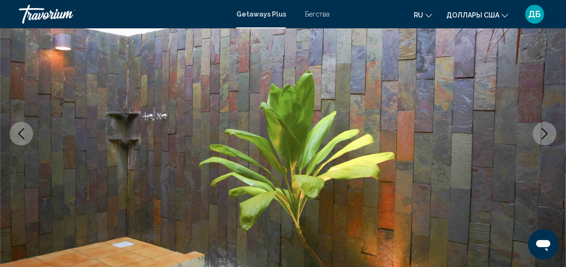
click at [536, 138] on button "Следующее изображение" at bounding box center [545, 134] width 24 height 24
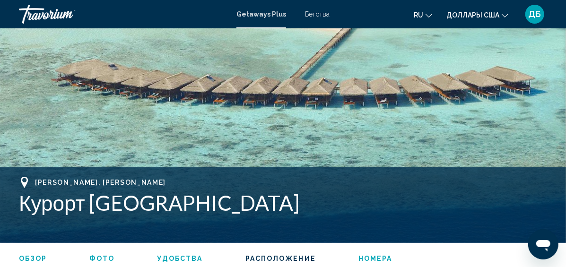
scroll to position [1716, 0]
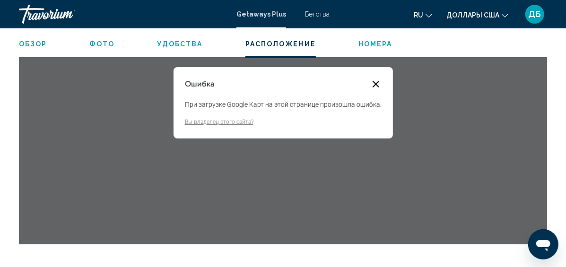
click at [372, 78] on button "Закрыть диалоговое окно" at bounding box center [375, 83] width 11 height 11
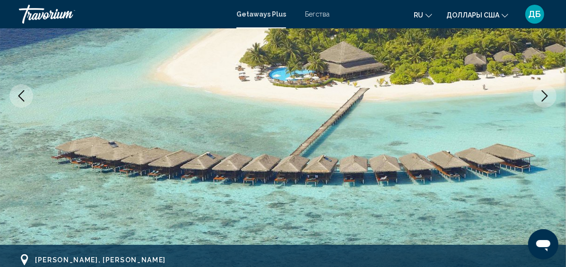
scroll to position [0, 0]
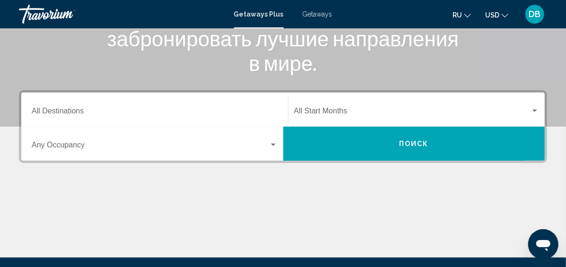
scroll to position [189, 0]
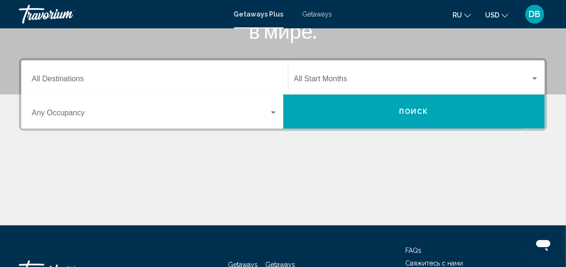
click at [159, 85] on div "Destination All Destinations" at bounding box center [155, 78] width 246 height 30
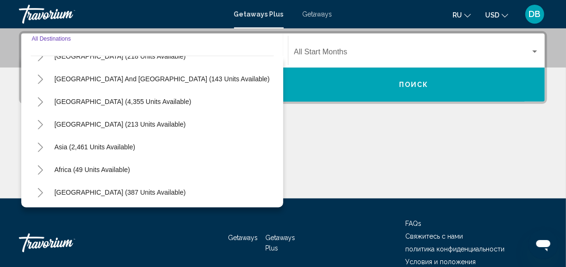
scroll to position [153, 0]
click at [41, 144] on icon "Toggle Asia (2,461 units available)" at bounding box center [40, 146] width 5 height 9
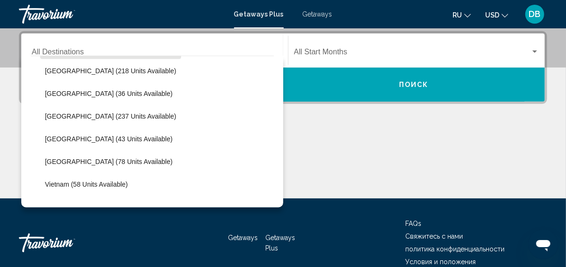
scroll to position [380, 0]
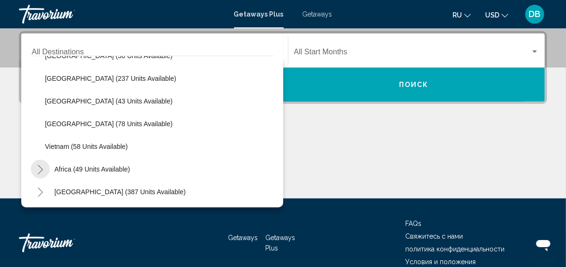
click at [38, 169] on icon "Toggle Africa (49 units available)" at bounding box center [40, 169] width 7 height 9
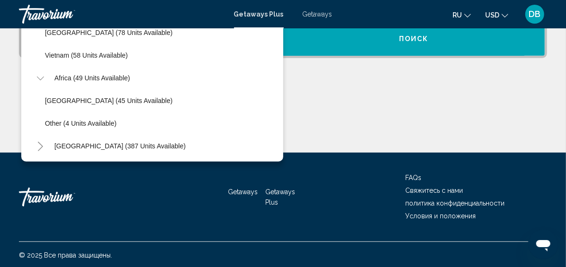
scroll to position [262, 0]
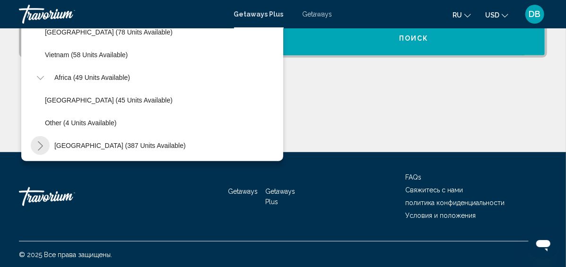
click at [39, 142] on icon "Toggle Middle East (387 units available)" at bounding box center [40, 145] width 7 height 9
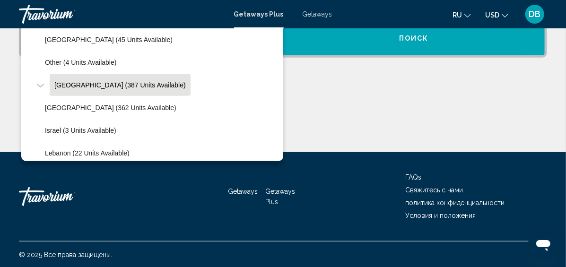
scroll to position [493, 0]
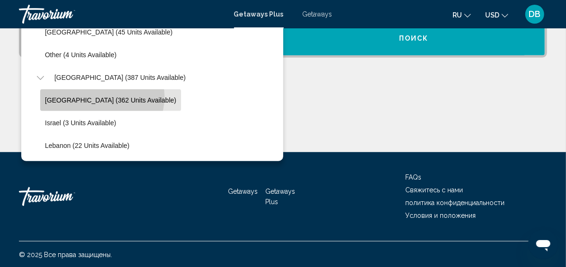
click at [101, 96] on span "Egypt (362 units available)" at bounding box center [110, 100] width 131 height 8
type input "**********"
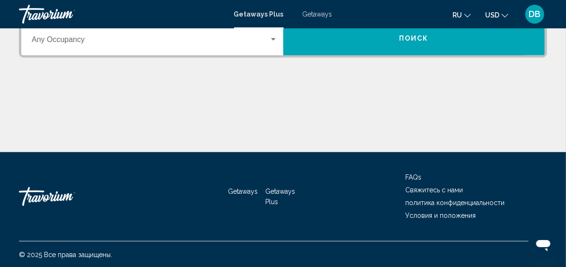
scroll to position [216, 0]
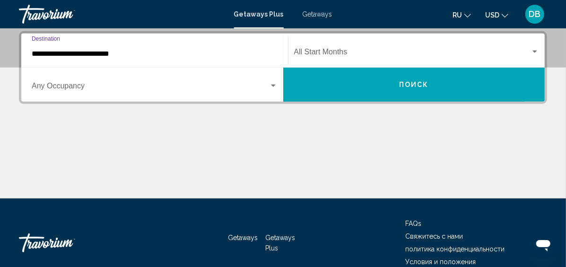
click at [344, 50] on span "Search widget" at bounding box center [412, 54] width 237 height 9
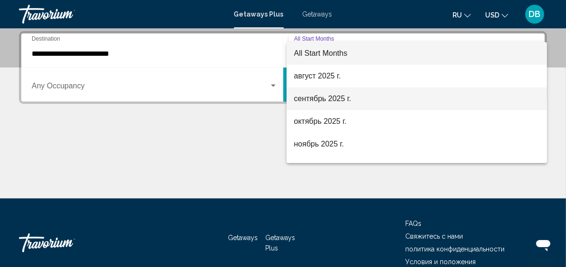
click at [329, 94] on span "сентябрь 2025 г." at bounding box center [416, 98] width 245 height 23
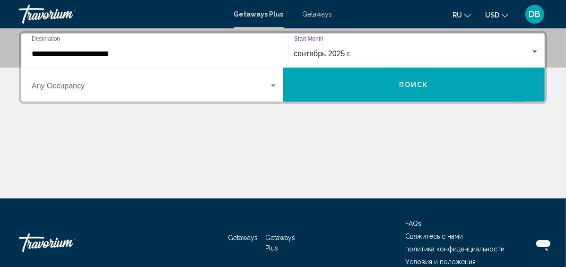
click at [326, 55] on span "сентябрь 2025 г." at bounding box center [322, 54] width 57 height 8
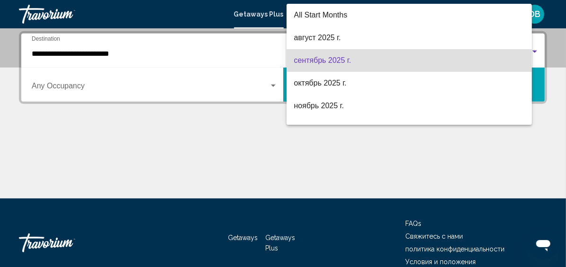
scroll to position [7, 0]
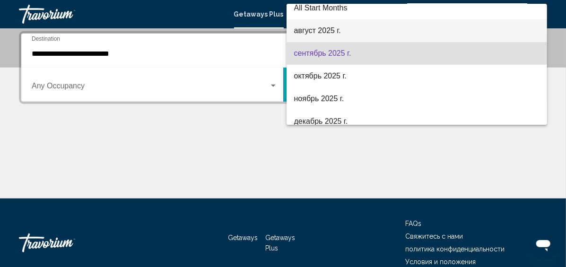
click at [327, 32] on span "август 2025 г." at bounding box center [416, 30] width 245 height 23
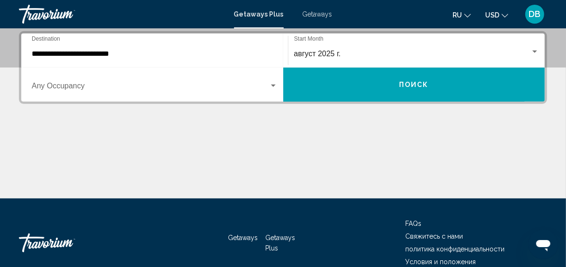
click at [264, 78] on div "Occupancy Any Occupancy" at bounding box center [155, 85] width 246 height 30
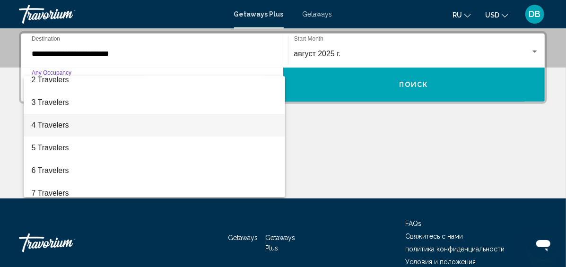
scroll to position [106, 0]
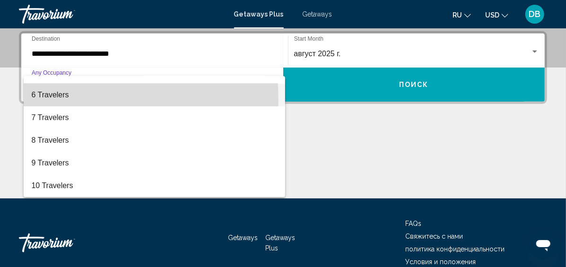
click at [51, 99] on span "6 Travelers" at bounding box center [154, 95] width 246 height 23
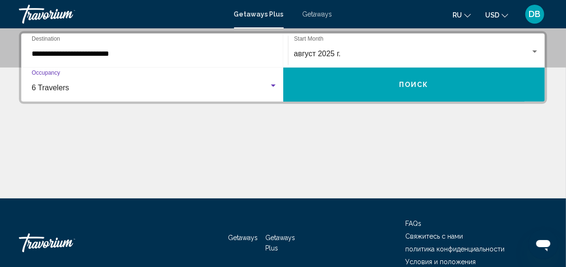
click at [439, 67] on div "август 2025 г. Start Month All Start Months" at bounding box center [416, 51] width 257 height 34
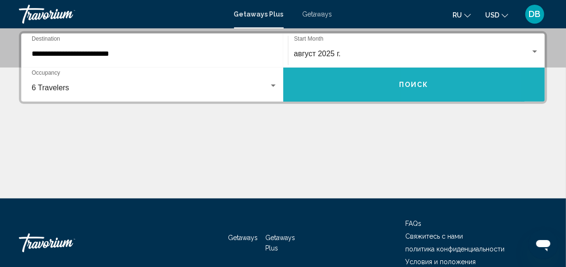
click at [440, 74] on button "Поиск" at bounding box center [414, 85] width 262 height 34
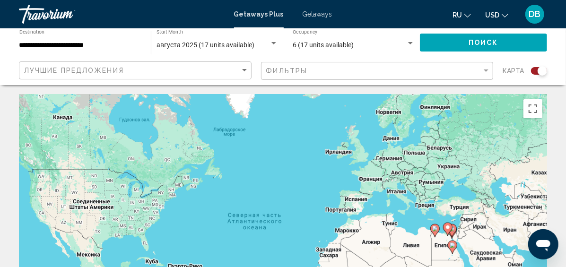
click at [536, 73] on div "Search widget" at bounding box center [539, 71] width 16 height 8
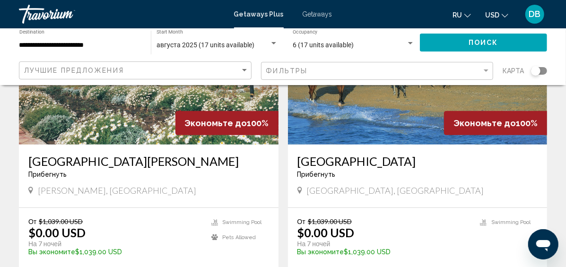
scroll to position [142, 0]
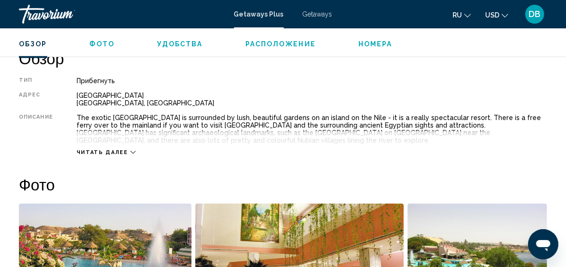
scroll to position [497, 0]
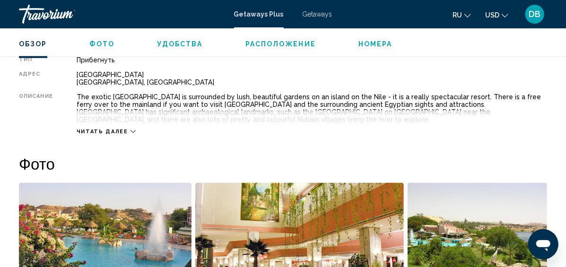
click at [125, 130] on div "Читать далее" at bounding box center [106, 132] width 59 height 6
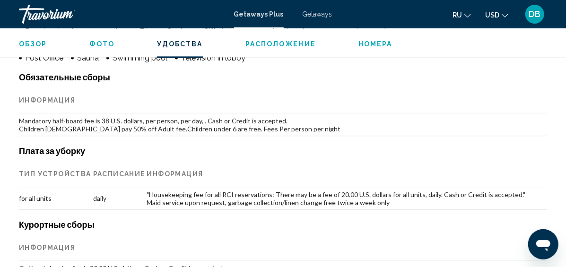
scroll to position [1017, 0]
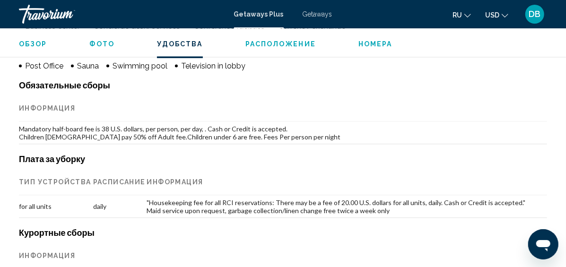
click at [458, 14] on span "ru" at bounding box center [456, 15] width 9 height 8
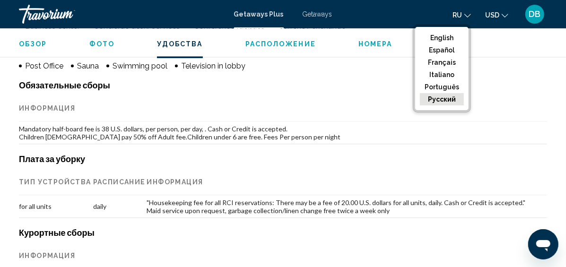
click at [438, 97] on button "русский" at bounding box center [442, 99] width 44 height 12
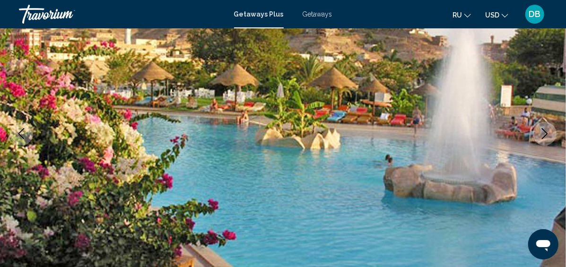
scroll to position [0, 0]
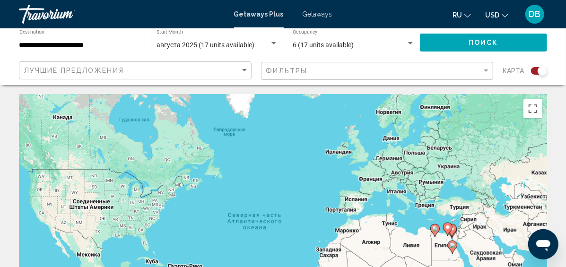
click at [536, 72] on div "Search widget" at bounding box center [539, 71] width 16 height 8
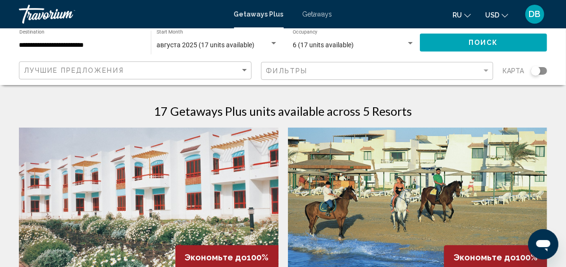
click at [107, 45] on input "**********" at bounding box center [80, 46] width 122 height 8
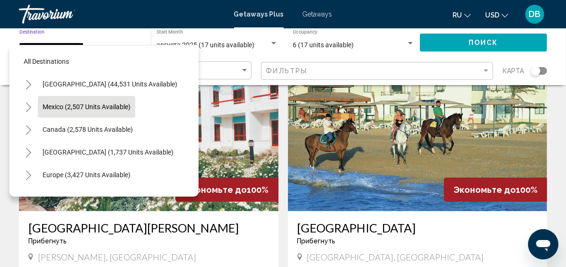
scroll to position [47, 0]
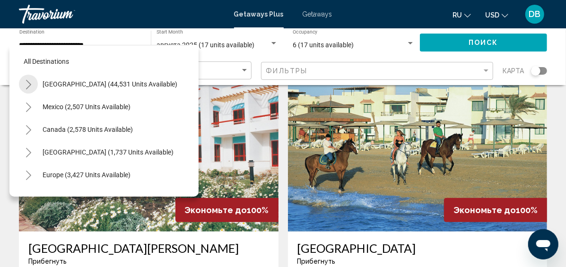
click at [31, 82] on icon "Toggle United States (44,531 units available)" at bounding box center [28, 84] width 7 height 9
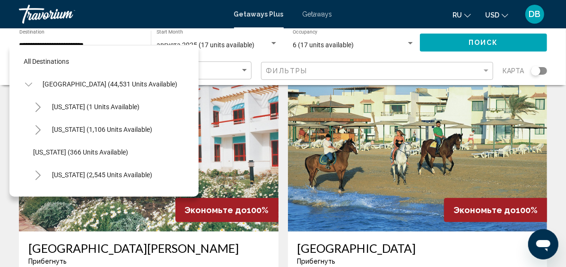
click at [31, 82] on icon "Toggle United States (44,531 units available)" at bounding box center [28, 84] width 7 height 9
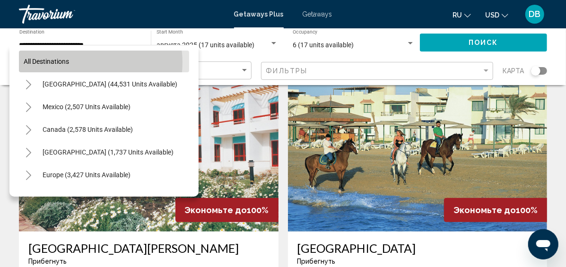
click at [84, 62] on button "All destinations" at bounding box center [104, 62] width 170 height 22
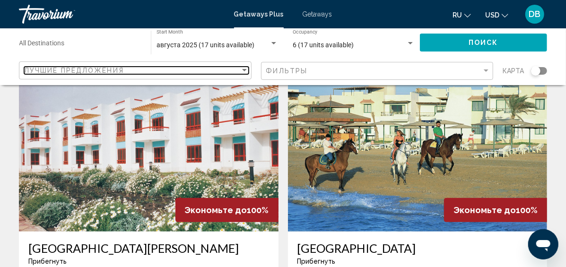
click at [82, 69] on span "Лучшие предложения" at bounding box center [74, 71] width 100 height 8
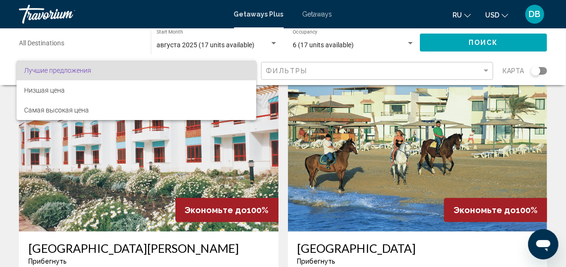
click at [86, 70] on span "Лучшие предложения" at bounding box center [57, 71] width 67 height 8
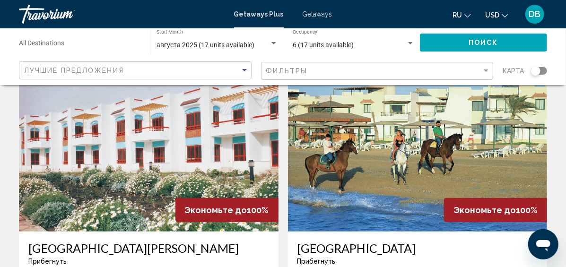
click at [76, 33] on div "Destination All Destinations" at bounding box center [80, 43] width 122 height 26
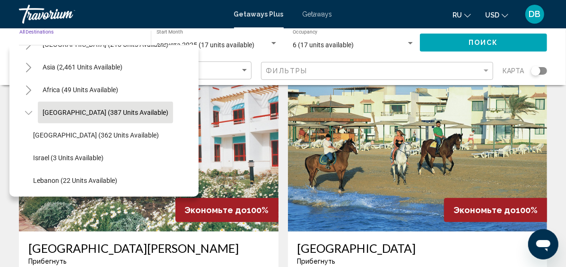
scroll to position [95, 0]
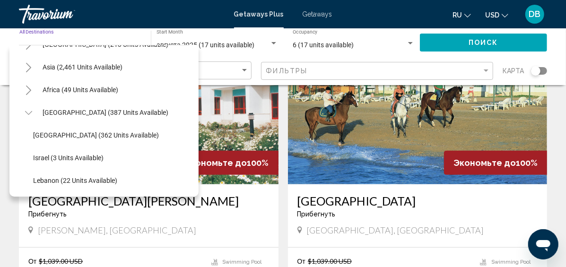
click at [30, 108] on icon "Toggle Middle East (387 units available)" at bounding box center [28, 112] width 7 height 9
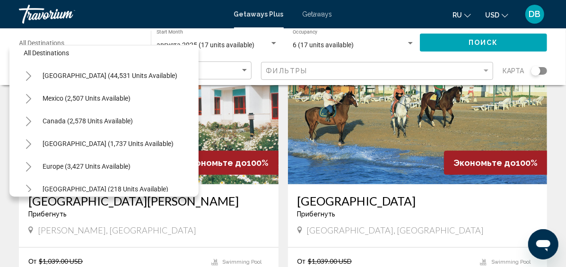
scroll to position [0, 0]
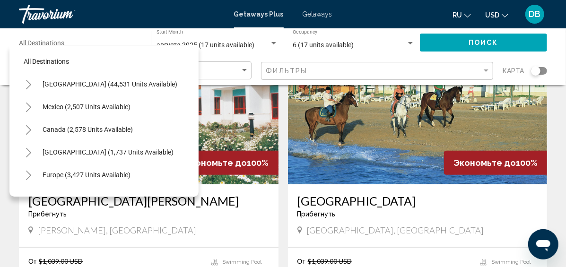
click at [14, 81] on div "All destinations United States (44,531 units available) Mexico (2,507 units ava…" at bounding box center [103, 121] width 189 height 152
click at [224, 52] on div "августа 2025 (17 units available) Start Month All Start Months" at bounding box center [216, 43] width 121 height 26
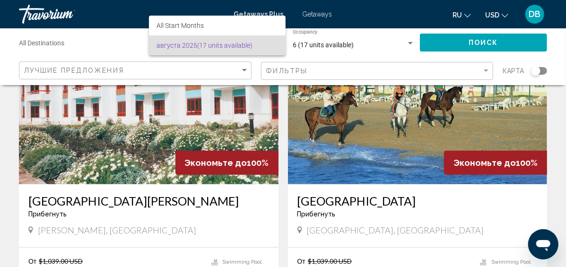
click at [224, 52] on span "августа 2025 (17 units available)" at bounding box center [216, 45] width 121 height 20
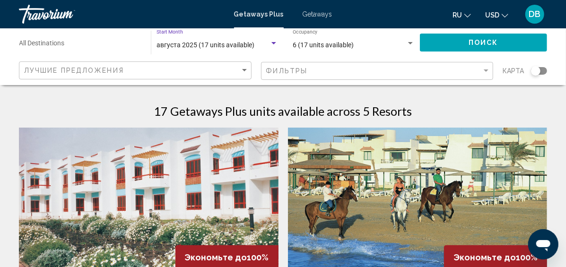
click at [96, 45] on input "Destination All Destinations" at bounding box center [80, 46] width 122 height 8
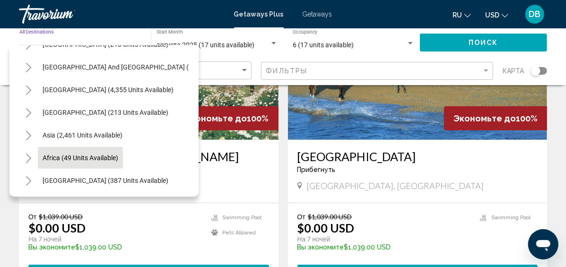
scroll to position [189, 0]
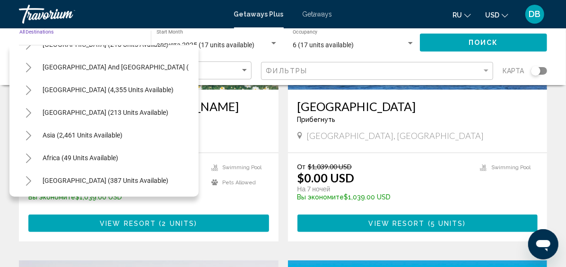
click at [27, 131] on icon "Toggle Asia (2,461 units available)" at bounding box center [28, 135] width 7 height 9
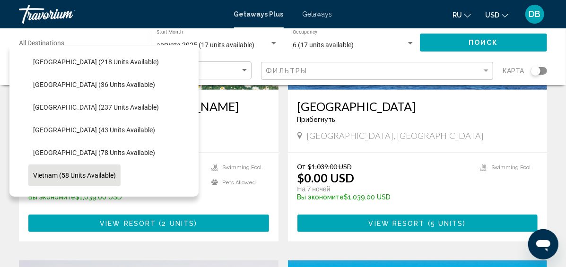
scroll to position [339, 0]
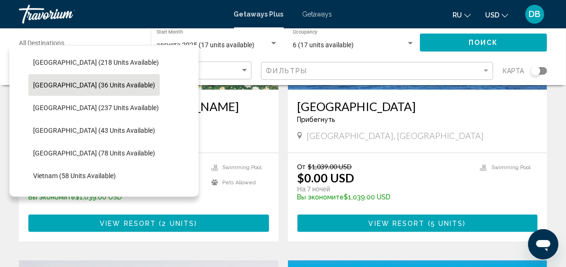
click at [64, 86] on span "Maldives (36 units available)" at bounding box center [94, 85] width 122 height 8
type input "**********"
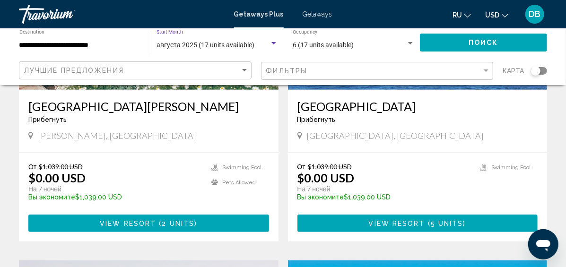
click at [217, 48] on span "августа 2025 (17 units available)" at bounding box center [205, 45] width 98 height 8
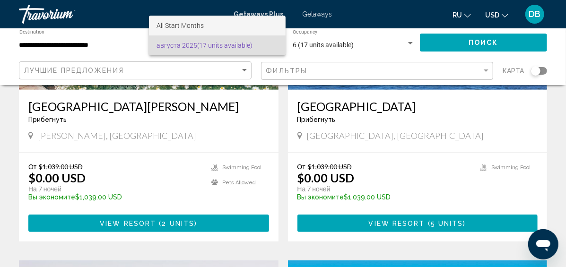
click at [212, 19] on span "All Start Months" at bounding box center [216, 26] width 121 height 20
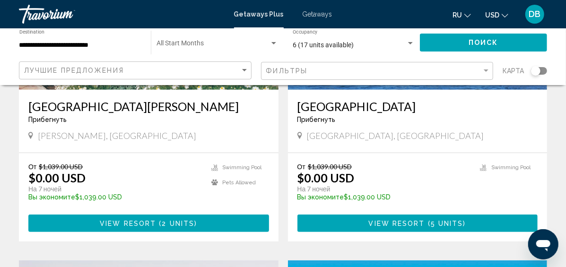
click at [213, 41] on div "Start Month All Start Months" at bounding box center [216, 43] width 121 height 26
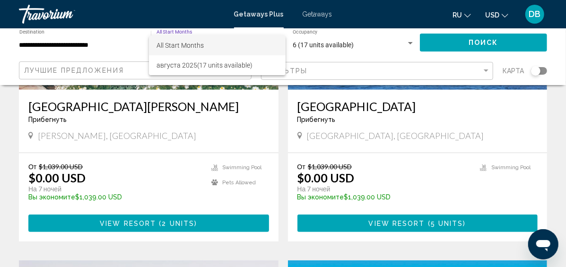
click at [213, 41] on span "All Start Months" at bounding box center [216, 45] width 121 height 20
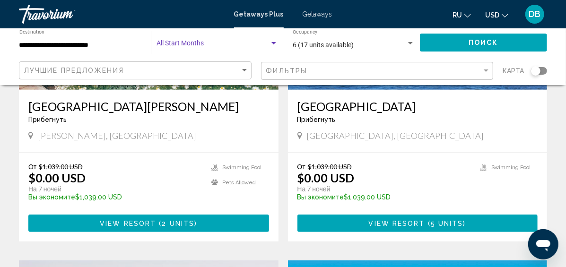
click at [493, 40] on span "Поиск" at bounding box center [483, 43] width 30 height 8
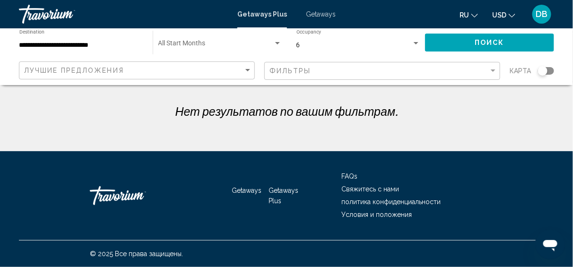
click at [83, 48] on input "**********" at bounding box center [81, 46] width 124 height 8
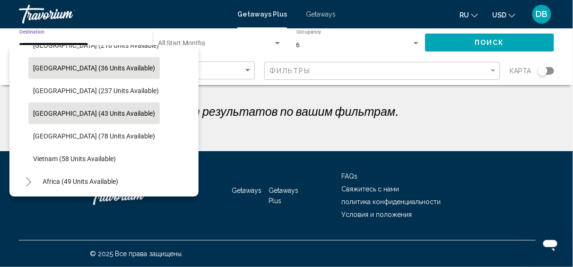
scroll to position [387, 0]
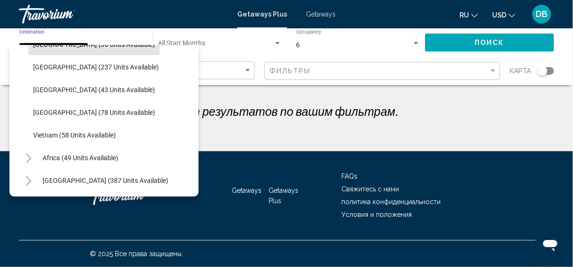
click at [29, 176] on icon "Toggle Middle East (387 units available)" at bounding box center [28, 180] width 5 height 9
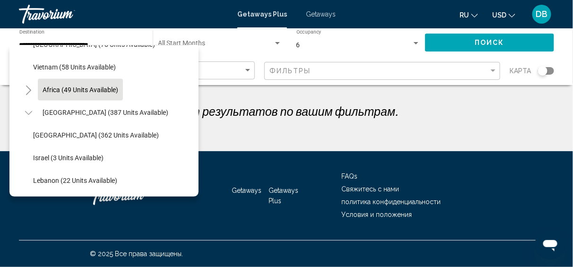
scroll to position [455, 0]
click at [32, 108] on icon "Toggle Middle East (387 units available)" at bounding box center [28, 112] width 7 height 9
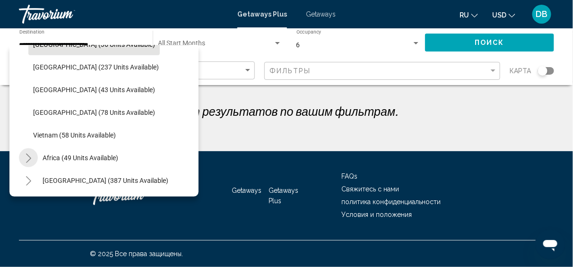
click at [31, 148] on button "Toggle Africa (49 units available)" at bounding box center [28, 157] width 19 height 19
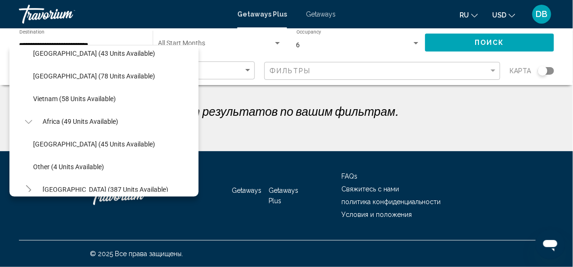
scroll to position [432, 0]
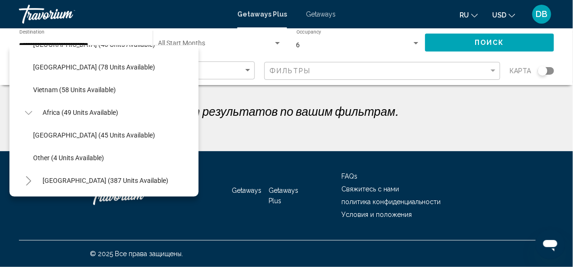
click at [30, 108] on icon "Toggle Africa (49 units available)" at bounding box center [28, 112] width 7 height 9
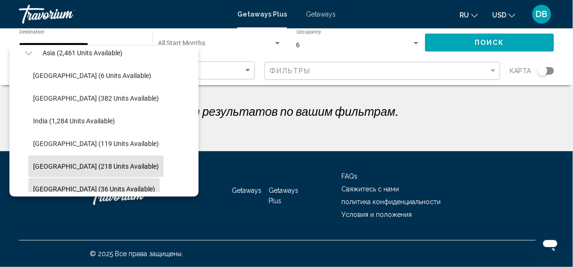
scroll to position [198, 0]
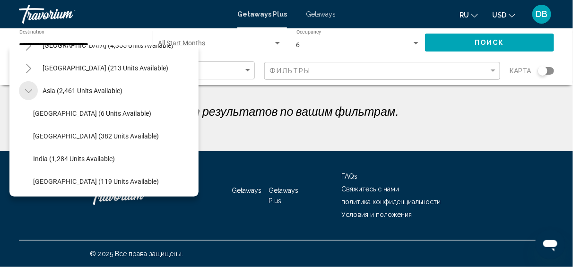
click at [32, 92] on icon "Toggle Asia (2,461 units available)" at bounding box center [28, 91] width 7 height 9
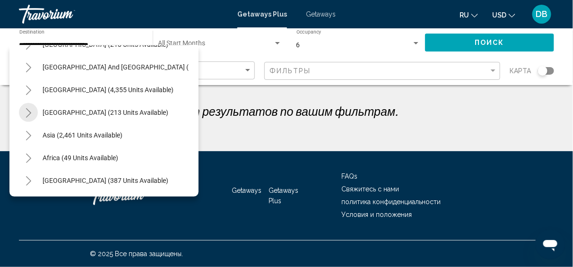
click at [29, 108] on icon "Toggle Central America (213 units available)" at bounding box center [28, 112] width 5 height 9
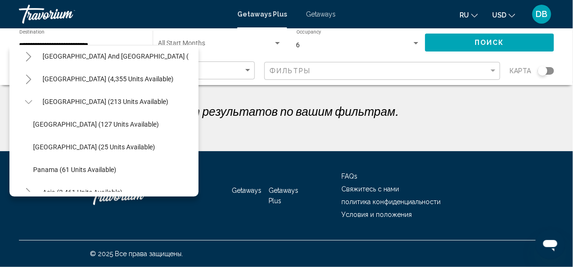
scroll to position [134, 0]
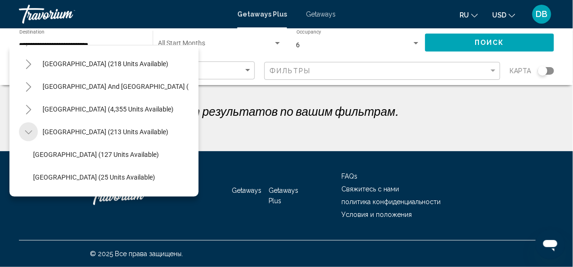
click at [24, 130] on button "Toggle Central America (213 units available)" at bounding box center [28, 131] width 19 height 19
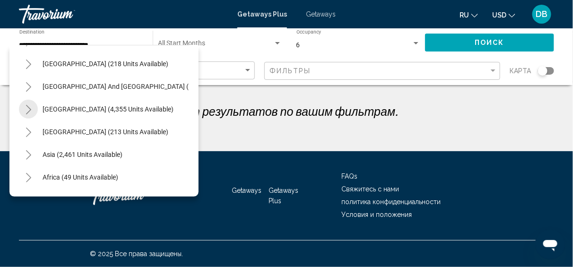
click at [30, 109] on icon "Toggle South America (4,355 units available)" at bounding box center [28, 109] width 5 height 9
click at [28, 108] on icon "Toggle South America (4,355 units available)" at bounding box center [28, 109] width 7 height 9
click at [28, 84] on icon "Toggle South Pacific and Oceania (143 units available)" at bounding box center [28, 86] width 5 height 9
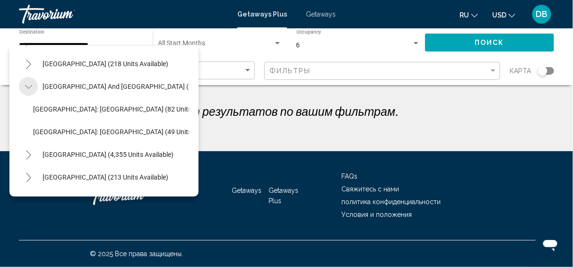
click at [31, 84] on icon "Toggle South Pacific and Oceania (143 units available)" at bounding box center [28, 86] width 7 height 9
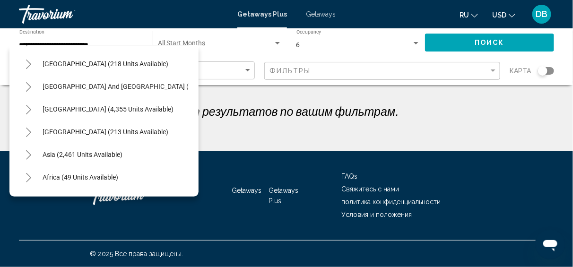
click at [29, 61] on icon "Toggle Australia (218 units available)" at bounding box center [28, 64] width 7 height 9
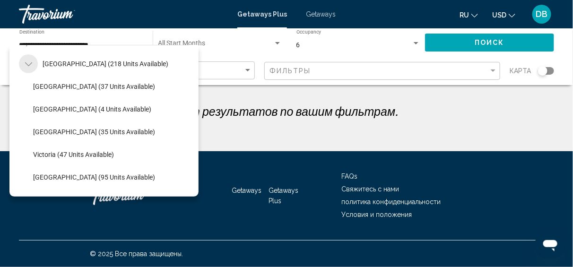
click at [29, 61] on icon "Toggle Australia (218 units available)" at bounding box center [28, 64] width 7 height 9
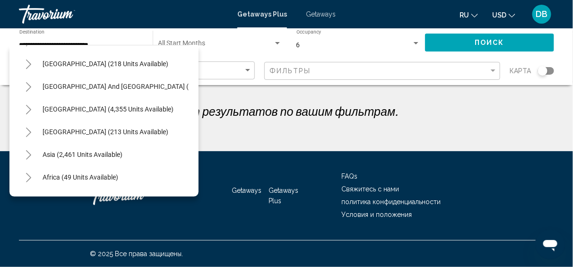
scroll to position [87, 0]
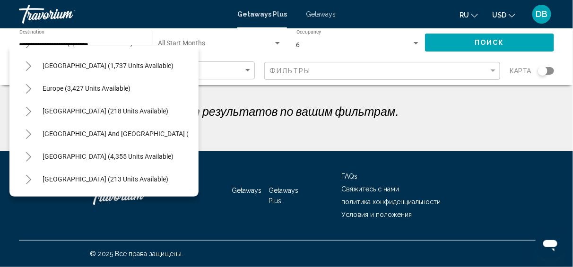
click at [32, 87] on icon "Toggle Europe (3,427 units available)" at bounding box center [28, 88] width 7 height 9
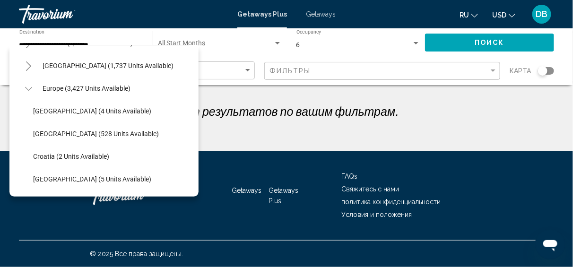
click at [25, 88] on icon "Toggle Europe (3,427 units available)" at bounding box center [28, 88] width 7 height 9
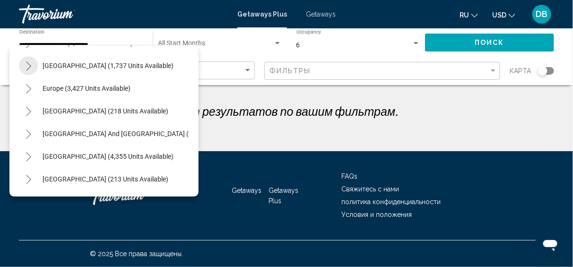
click at [29, 68] on icon "Toggle Caribbean & Atlantic Islands (1,737 units available)" at bounding box center [28, 65] width 7 height 9
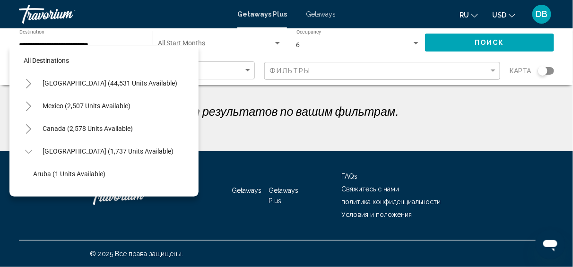
scroll to position [0, 0]
click at [21, 154] on button "Toggle Caribbean & Atlantic Islands (1,737 units available)" at bounding box center [28, 152] width 19 height 19
click at [30, 83] on icon "Toggle United States (44,531 units available)" at bounding box center [28, 84] width 7 height 9
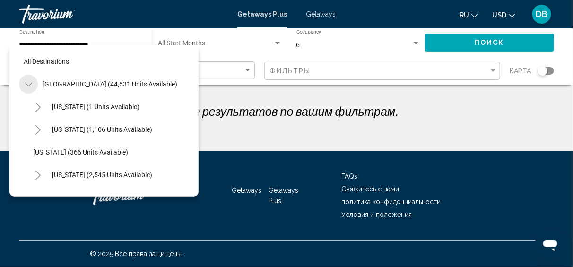
click at [30, 83] on icon "Toggle United States (44,531 units available)" at bounding box center [28, 84] width 7 height 9
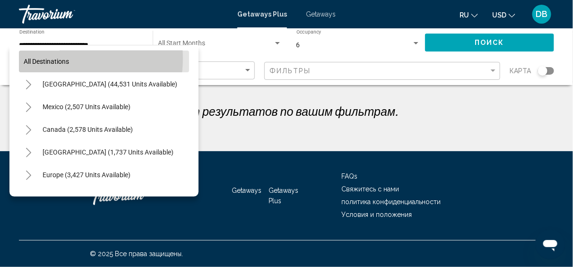
click at [61, 58] on span "All destinations" at bounding box center [46, 62] width 45 height 8
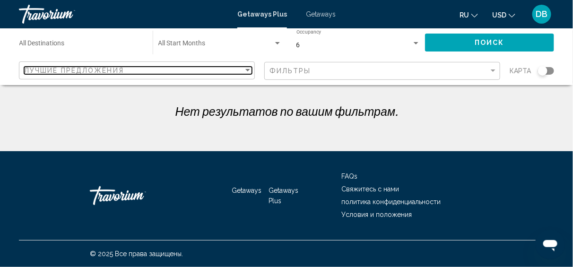
click at [74, 73] on span "Лучшие предложения" at bounding box center [74, 71] width 100 height 8
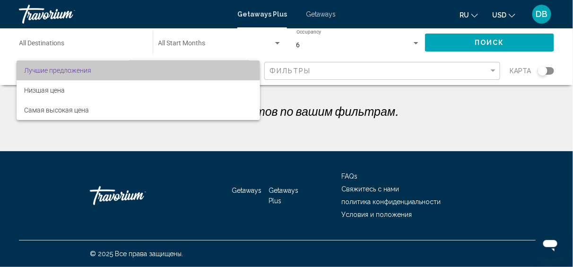
click at [74, 73] on span "Лучшие предложения" at bounding box center [57, 71] width 67 height 8
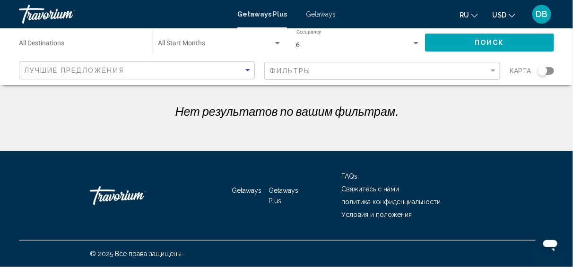
click at [165, 47] on span "Search widget" at bounding box center [215, 46] width 115 height 8
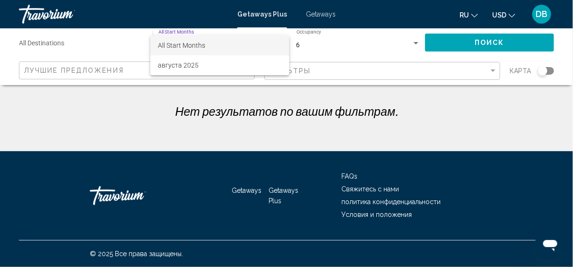
click at [175, 42] on span "All Start Months" at bounding box center [181, 46] width 47 height 8
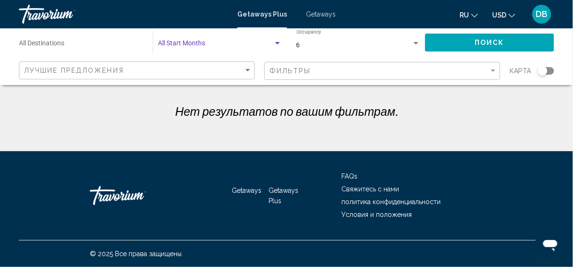
click at [117, 34] on div "Destination All Destinations" at bounding box center [81, 43] width 124 height 26
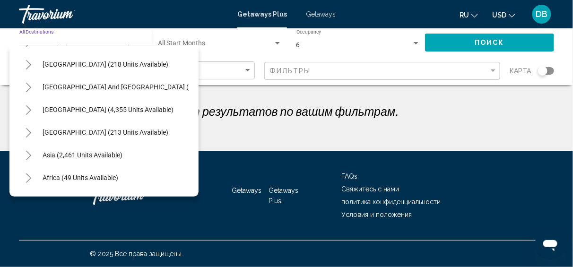
scroll to position [160, 0]
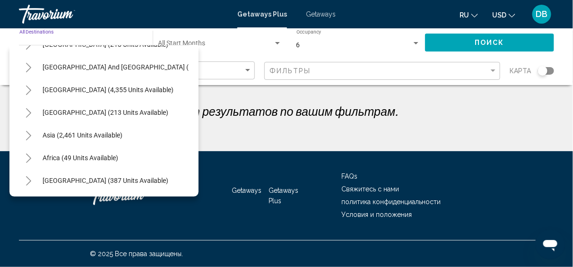
click at [31, 176] on icon "Toggle Middle East (387 units available)" at bounding box center [28, 180] width 7 height 9
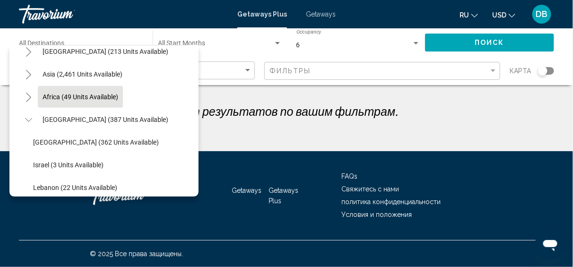
scroll to position [228, 0]
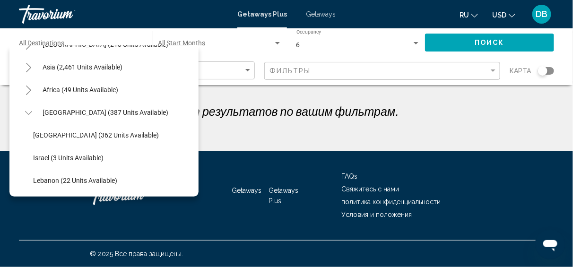
click at [33, 105] on button "Toggle Middle East (387 units available)" at bounding box center [28, 112] width 19 height 19
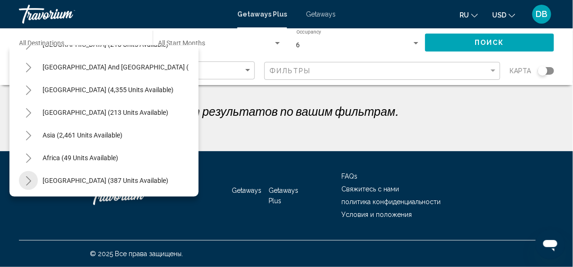
scroll to position [160, 0]
click at [31, 154] on icon "Toggle Africa (49 units available)" at bounding box center [28, 158] width 7 height 9
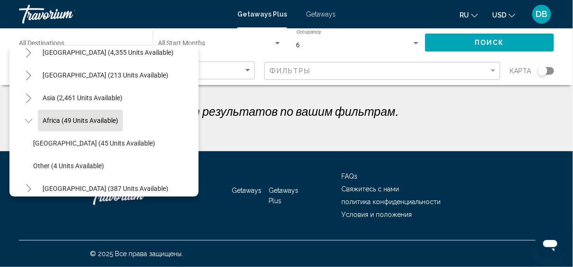
scroll to position [205, 0]
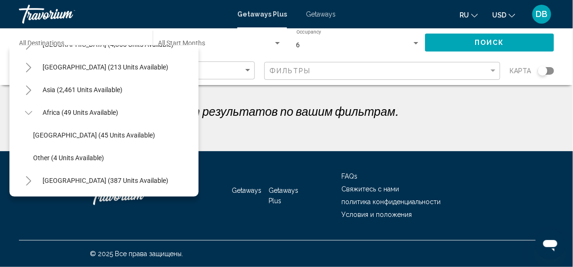
click at [33, 107] on button "Toggle Africa (49 units available)" at bounding box center [28, 112] width 19 height 19
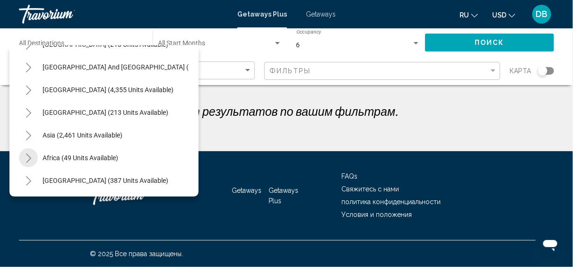
scroll to position [160, 0]
click at [27, 131] on icon "Toggle Asia (2,461 units available)" at bounding box center [28, 135] width 5 height 9
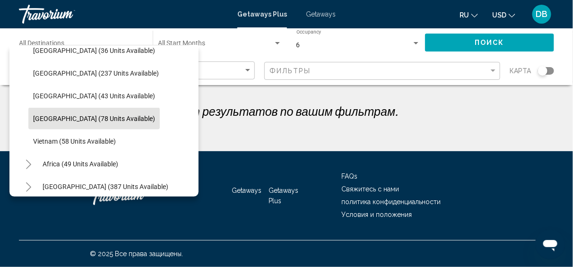
scroll to position [387, 0]
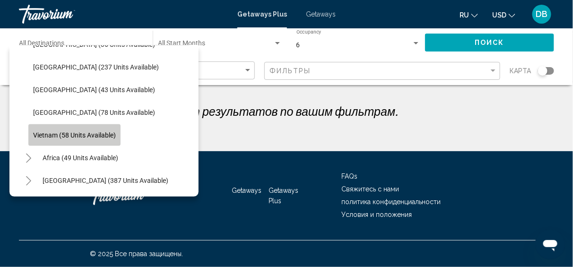
click at [78, 131] on span "Vietnam (58 units available)" at bounding box center [74, 135] width 83 height 8
type input "**********"
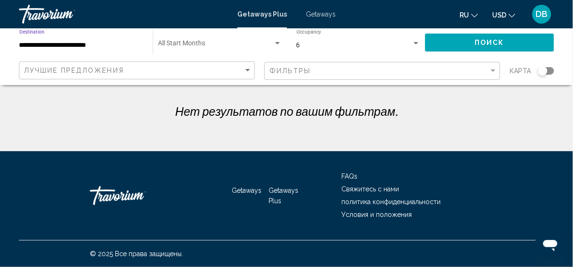
click at [220, 44] on span "Search widget" at bounding box center [215, 46] width 115 height 8
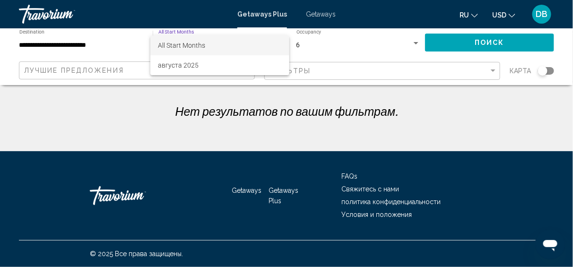
click at [200, 44] on span "All Start Months" at bounding box center [181, 46] width 47 height 8
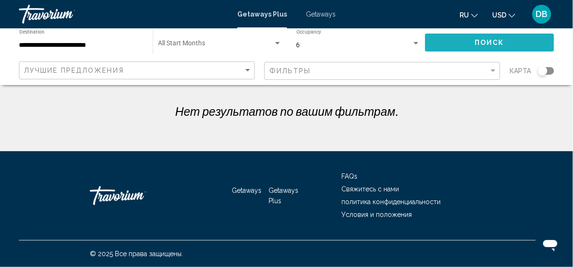
click at [435, 46] on button "Поиск" at bounding box center [489, 42] width 129 height 17
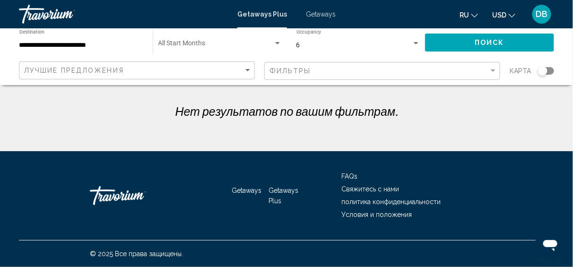
click at [185, 42] on span "Search widget" at bounding box center [215, 46] width 115 height 8
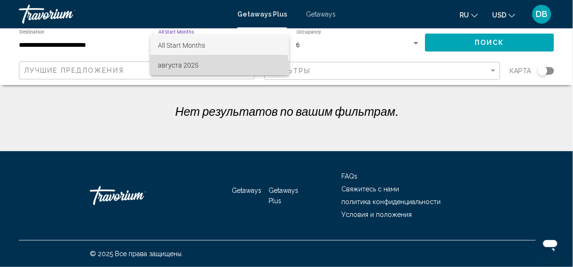
click at [183, 63] on span "августа 2025" at bounding box center [219, 65] width 123 height 20
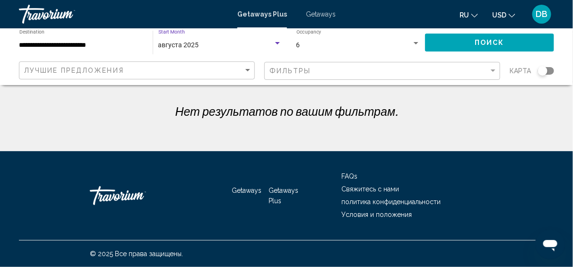
click at [453, 41] on button "Поиск" at bounding box center [489, 42] width 129 height 17
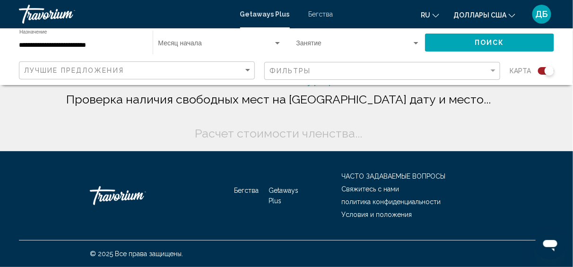
click at [169, 45] on span "Виджет поиска" at bounding box center [215, 46] width 115 height 8
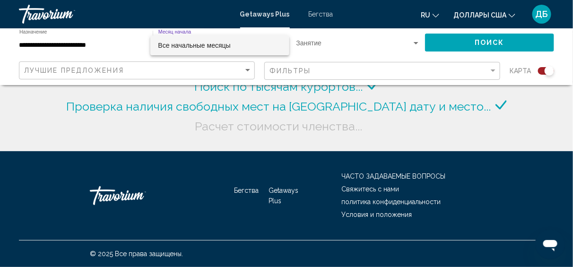
click at [169, 45] on span "Все начальные месяцы" at bounding box center [194, 46] width 72 height 8
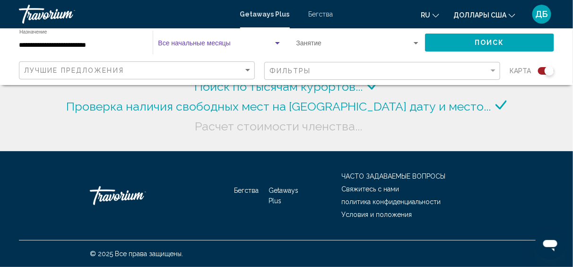
click at [169, 45] on span "Виджет поиска" at bounding box center [215, 46] width 115 height 8
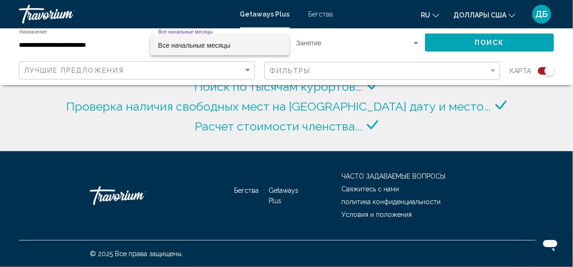
click at [169, 45] on span "Все начальные месяцы" at bounding box center [194, 46] width 72 height 8
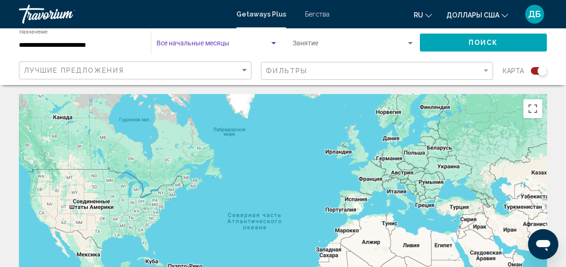
click at [214, 38] on div "Месяц начала Все начальные месяцы" at bounding box center [216, 43] width 121 height 26
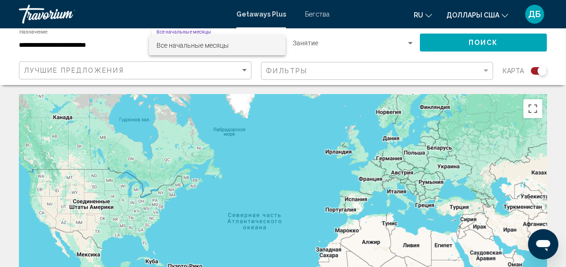
click at [293, 43] on div at bounding box center [283, 133] width 566 height 267
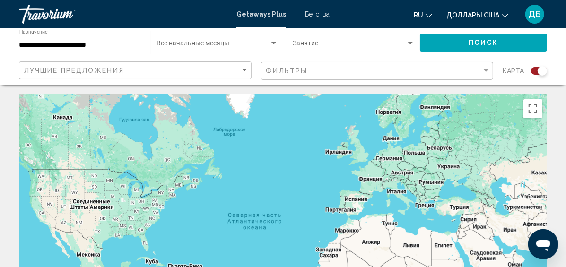
click at [305, 42] on span "Виджет поиска" at bounding box center [349, 46] width 113 height 8
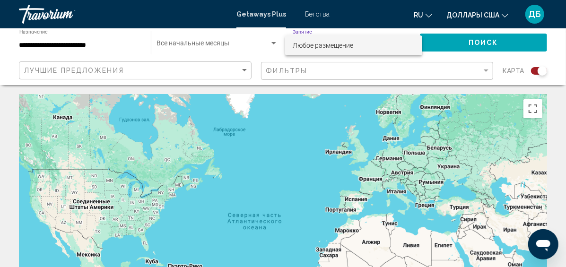
click at [305, 42] on span "Любое размещение" at bounding box center [323, 46] width 61 height 8
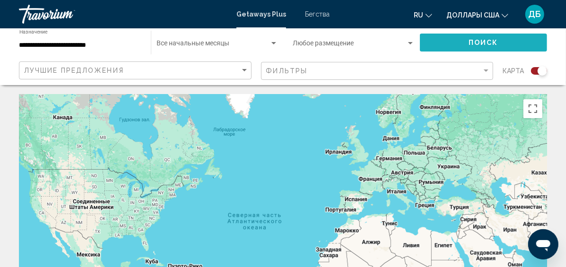
click at [424, 44] on button "Поиск" at bounding box center [483, 42] width 127 height 17
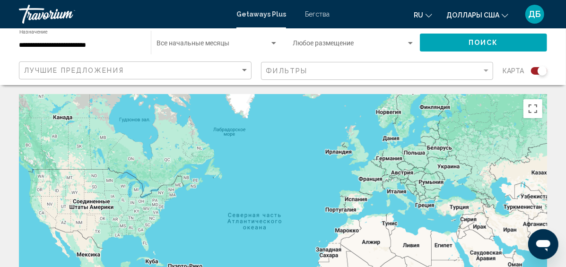
click at [534, 75] on div "карта" at bounding box center [524, 70] width 44 height 19
click at [534, 72] on div "Виджет поиска" at bounding box center [539, 71] width 16 height 8
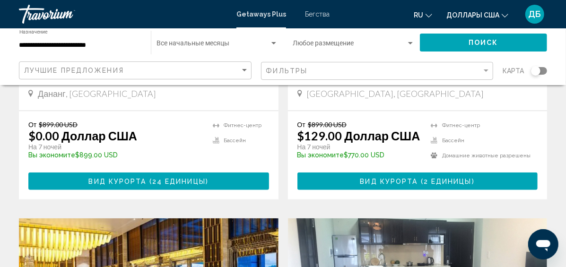
scroll to position [236, 0]
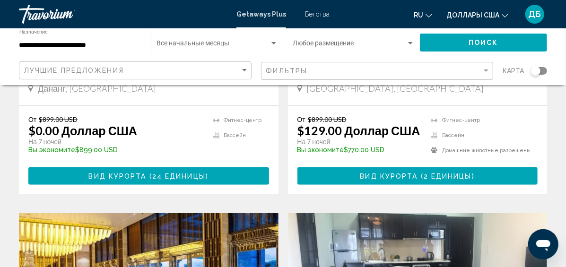
click at [360, 180] on span "Вид курорта ( 2 единицы )" at bounding box center [417, 176] width 114 height 8
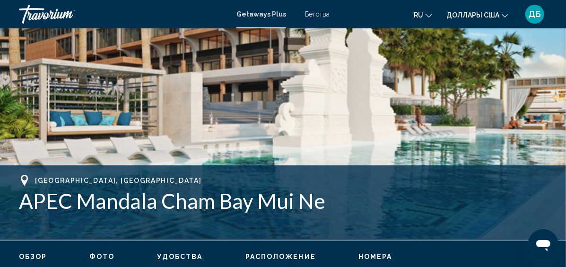
scroll to position [119, 0]
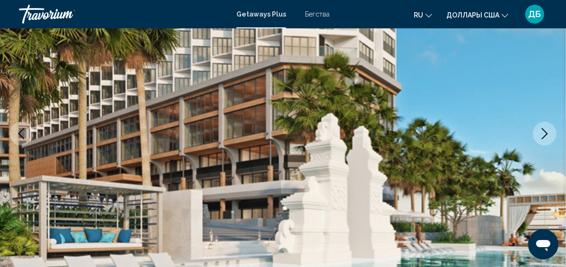
click at [550, 136] on icon "Следующее изображение" at bounding box center [544, 133] width 11 height 11
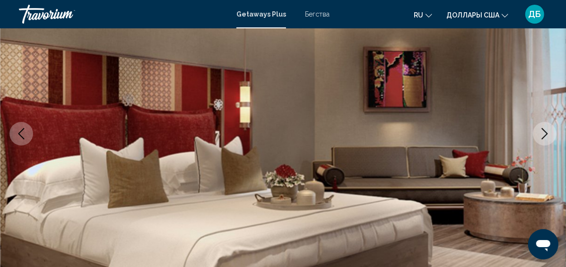
click at [550, 136] on icon "Следующее изображение" at bounding box center [544, 133] width 11 height 11
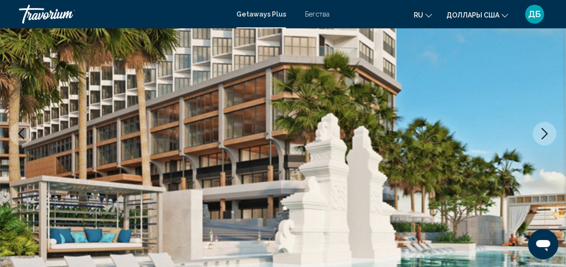
click at [550, 136] on icon "Следующее изображение" at bounding box center [544, 133] width 11 height 11
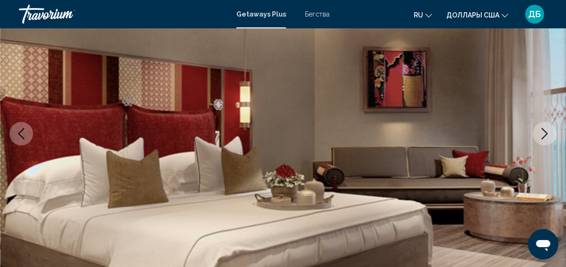
click at [550, 136] on icon "Следующее изображение" at bounding box center [544, 133] width 11 height 11
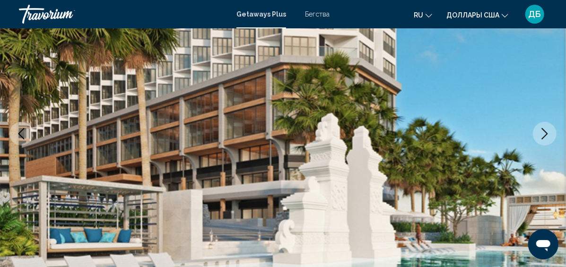
click at [550, 136] on icon "Следующее изображение" at bounding box center [544, 133] width 11 height 11
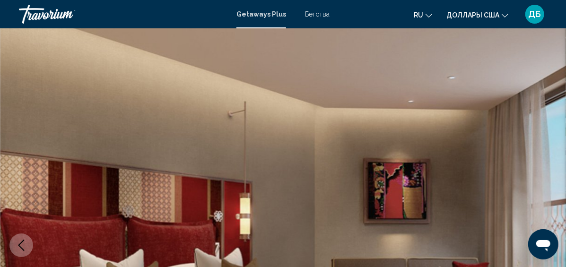
scroll to position [0, 0]
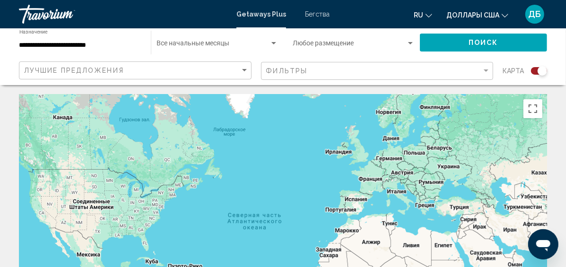
click at [538, 71] on div "Виджет поиска" at bounding box center [541, 70] width 9 height 9
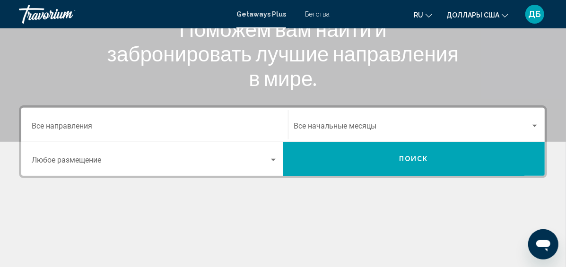
click at [182, 126] on input "Destination Все направления" at bounding box center [155, 128] width 246 height 9
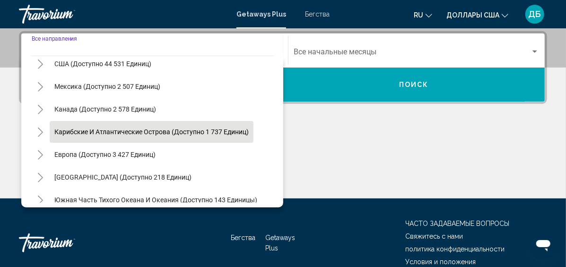
scroll to position [47, 0]
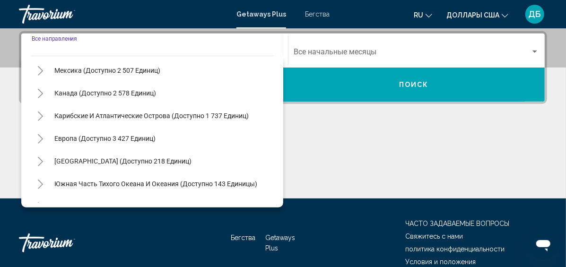
click at [40, 117] on icon "Toggle Карибские и Атлантические острова (доступно 1,737 единиц)" at bounding box center [40, 116] width 5 height 9
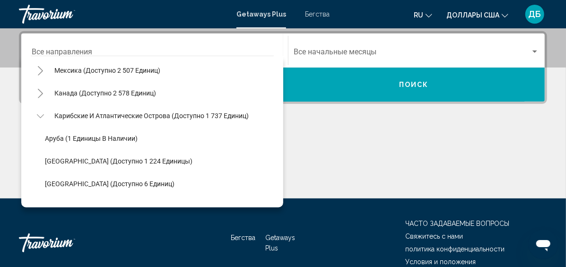
click at [39, 117] on icon "Toggle Карибские и Атлантические острова (доступно 1,737 единиц)" at bounding box center [39, 116] width 7 height 4
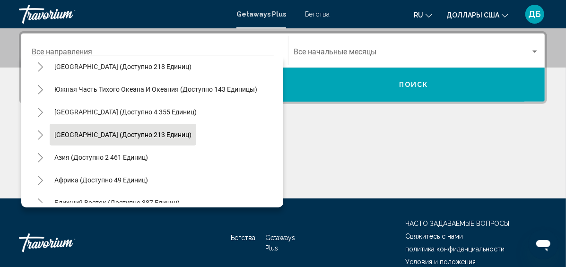
scroll to position [153, 0]
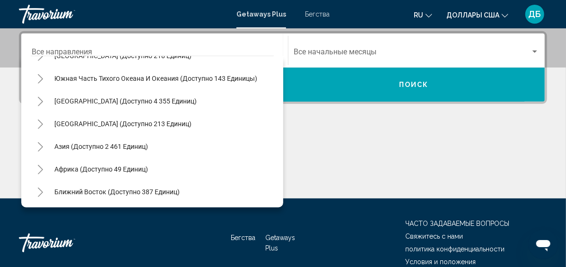
click at [41, 144] on icon "Toggle Asia (доступно 2 461 единиц)" at bounding box center [40, 146] width 7 height 9
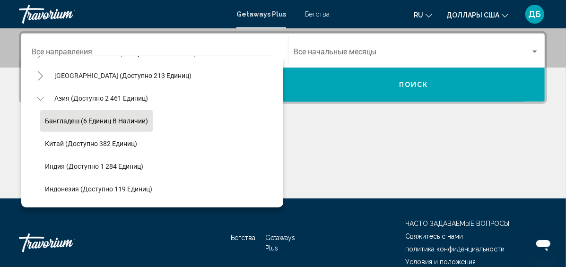
scroll to position [190, 0]
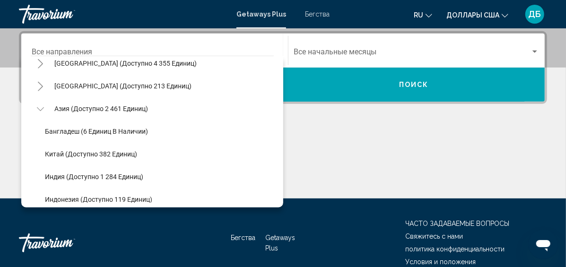
click at [40, 110] on icon "Toggle Asia (доступно 2 461 единиц)" at bounding box center [40, 108] width 7 height 9
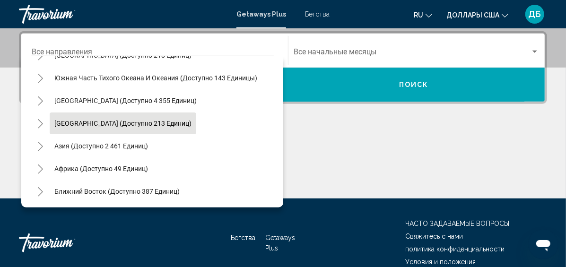
scroll to position [153, 0]
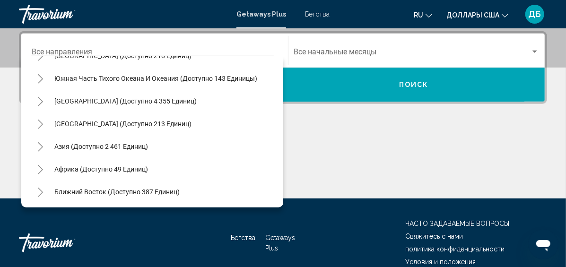
click at [40, 191] on icon "Toggle Middle East (доступно 387 единиц)" at bounding box center [40, 192] width 7 height 9
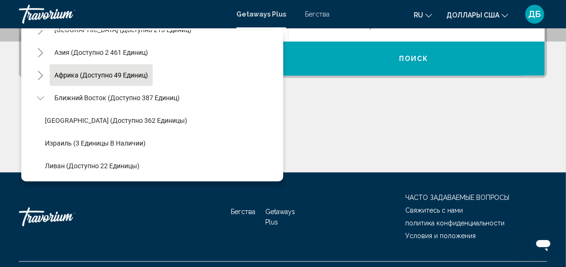
scroll to position [262, 0]
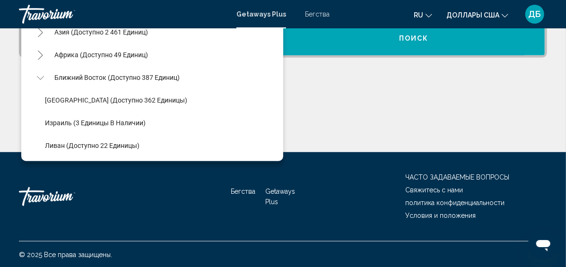
click at [41, 79] on icon "Toggle Middle East (доступно 387 единиц)" at bounding box center [40, 77] width 7 height 9
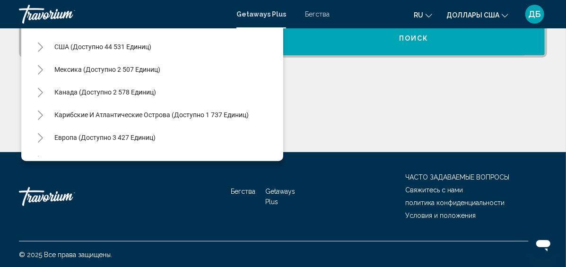
scroll to position [0, 0]
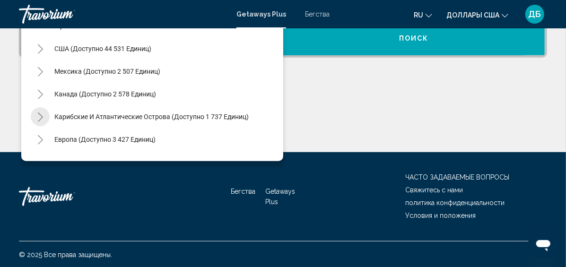
click at [40, 114] on icon "Toggle Карибские и Атлантические острова (доступно 1,737 единиц)" at bounding box center [40, 116] width 5 height 9
click at [43, 115] on icon "Toggle Карибские и Атлантические острова (доступно 1,737 единиц)" at bounding box center [39, 117] width 7 height 4
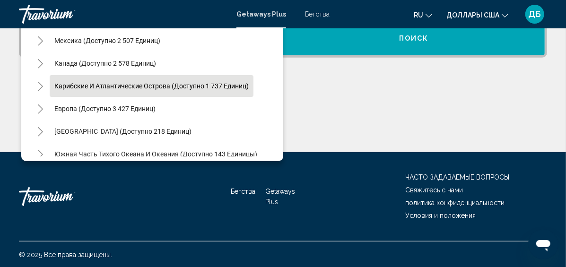
scroll to position [47, 0]
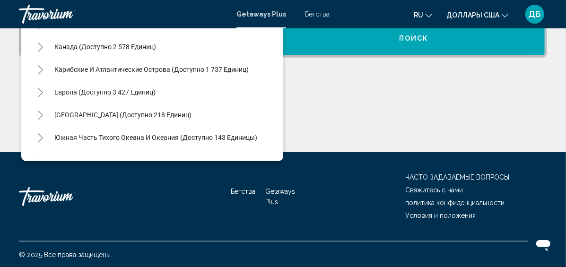
click at [42, 93] on icon "Toggle Europe (доступно 3 427 единиц)" at bounding box center [40, 92] width 7 height 9
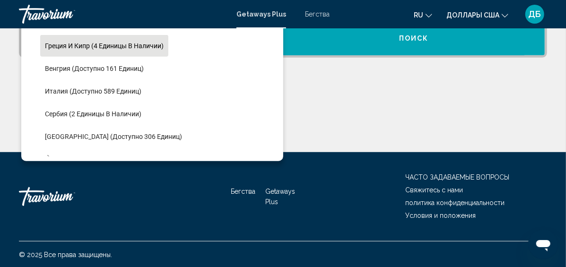
scroll to position [236, 0]
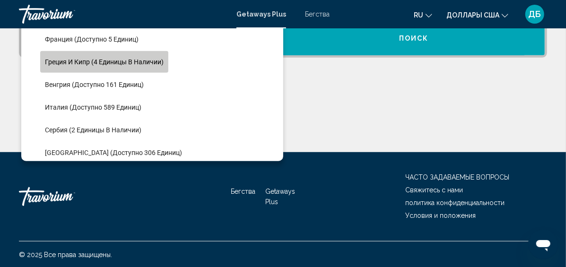
click at [90, 63] on span "Греция и Кипр (4 единицы в наличии)" at bounding box center [104, 62] width 119 height 8
type input "**********"
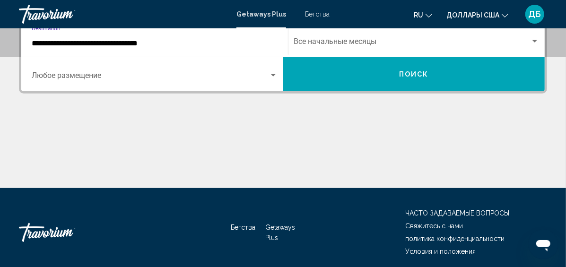
scroll to position [216, 0]
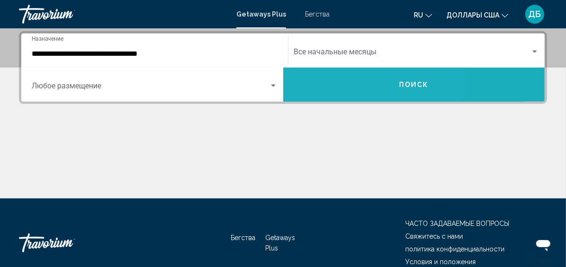
click at [325, 87] on button "Поиск" at bounding box center [414, 85] width 262 height 34
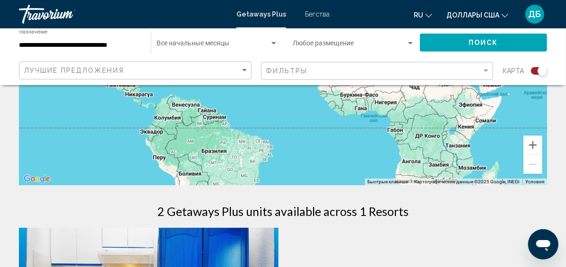
scroll to position [95, 0]
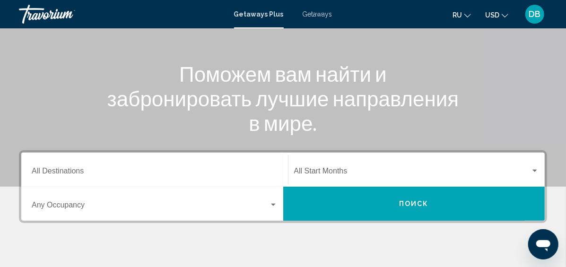
scroll to position [95, 0]
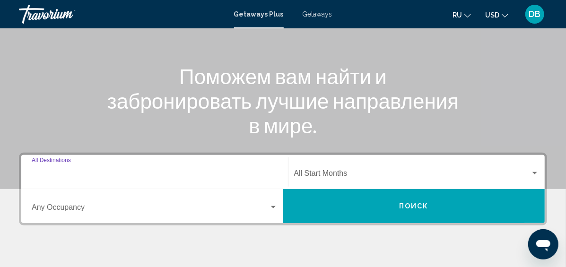
click at [194, 179] on input "Destination All Destinations" at bounding box center [155, 175] width 246 height 9
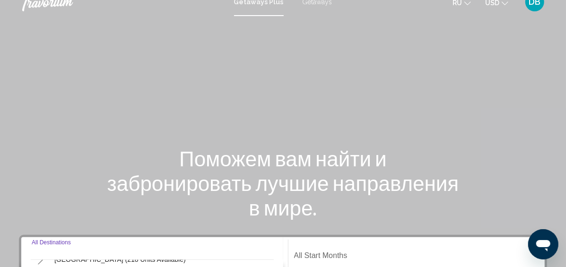
scroll to position [0, 0]
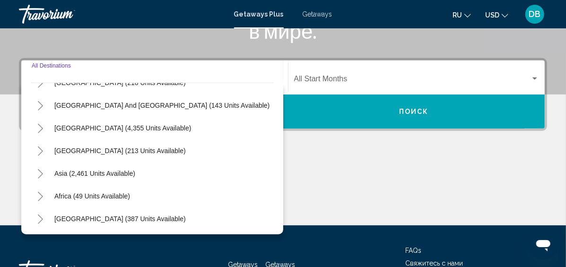
click at [208, 74] on div "Destination All Destinations" at bounding box center [155, 78] width 246 height 30
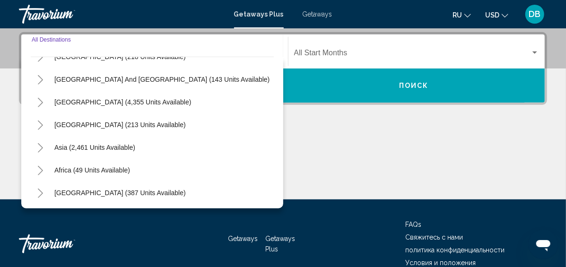
scroll to position [216, 0]
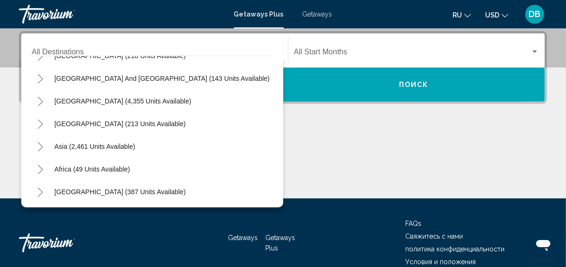
click at [190, 43] on div "Destination All Destinations" at bounding box center [155, 51] width 246 height 30
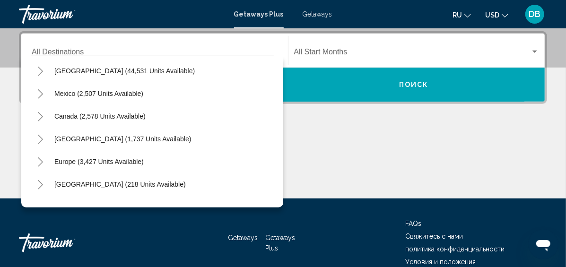
scroll to position [5, 0]
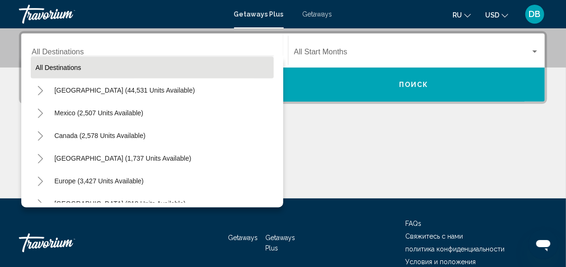
click at [78, 67] on span "All destinations" at bounding box center [58, 68] width 46 height 8
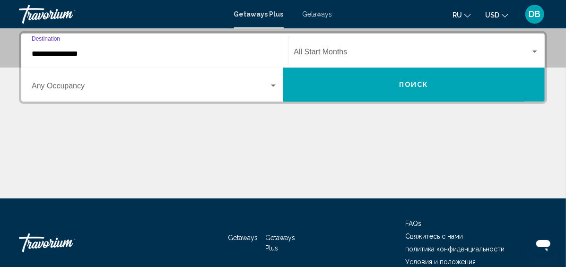
click at [79, 54] on input "**********" at bounding box center [155, 54] width 246 height 9
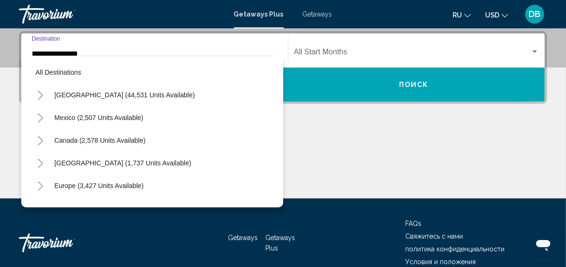
click at [40, 163] on icon "Toggle Caribbean & Atlantic Islands (1,737 units available)" at bounding box center [40, 163] width 7 height 9
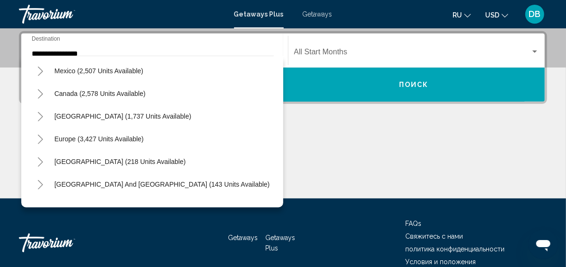
scroll to position [47, 0]
click at [42, 157] on icon "Toggle Australia (218 units available)" at bounding box center [40, 161] width 7 height 9
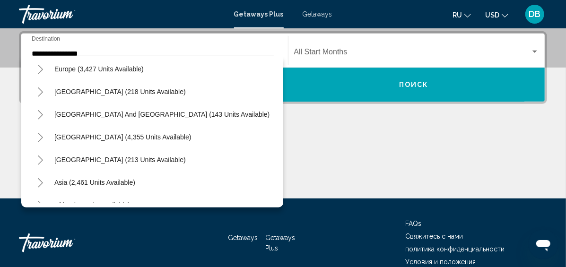
scroll to position [142, 0]
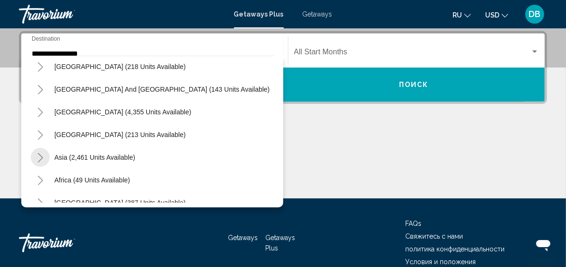
click at [37, 154] on icon "Toggle Asia (2,461 units available)" at bounding box center [40, 157] width 7 height 9
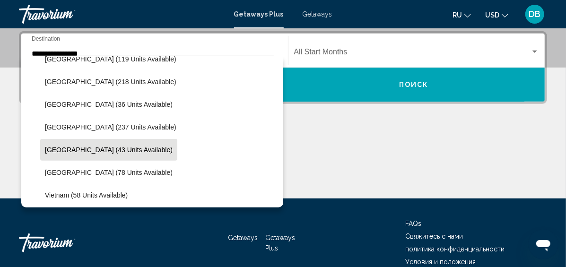
scroll to position [378, 0]
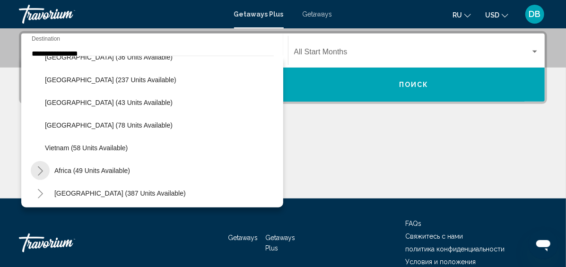
click at [41, 170] on icon "Toggle Africa (49 units available)" at bounding box center [40, 170] width 7 height 9
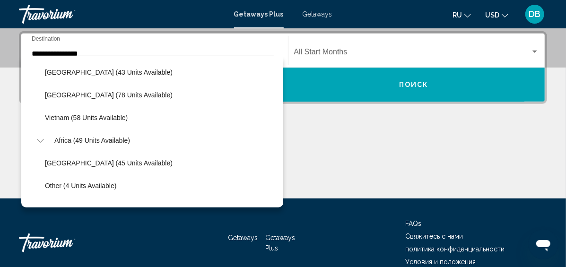
scroll to position [425, 0]
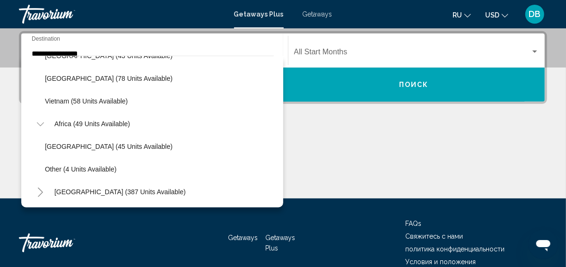
click at [39, 188] on icon "Toggle Middle East (387 units available)" at bounding box center [40, 192] width 7 height 9
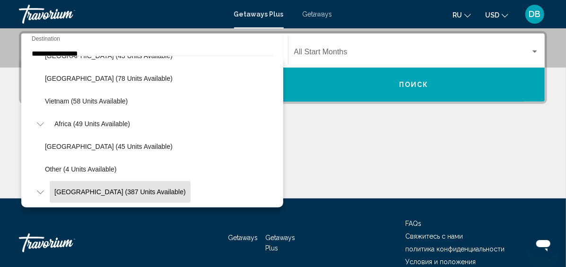
scroll to position [493, 0]
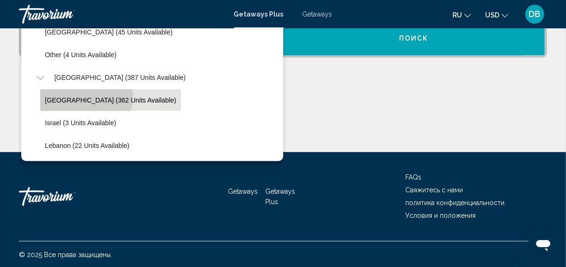
click at [85, 96] on span "[GEOGRAPHIC_DATA] (362 units available)" at bounding box center [110, 100] width 131 height 8
type input "**********"
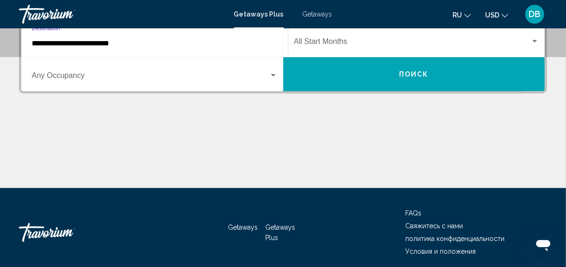
scroll to position [216, 0]
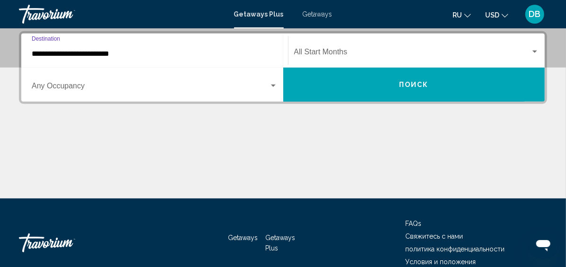
click at [297, 48] on div "Start Month All Start Months" at bounding box center [416, 51] width 245 height 30
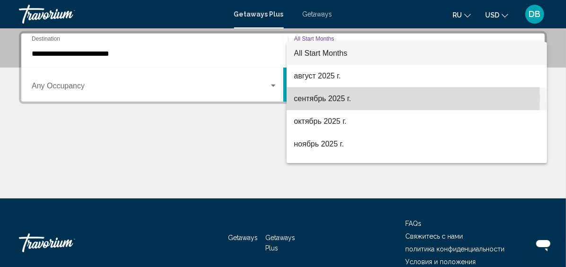
click at [311, 99] on span "сентябрь 2025 г." at bounding box center [416, 98] width 245 height 23
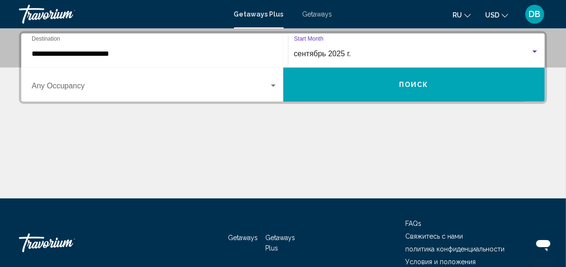
click at [264, 88] on span "Search widget" at bounding box center [150, 88] width 237 height 9
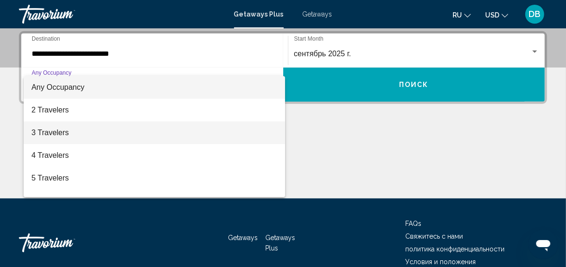
scroll to position [106, 0]
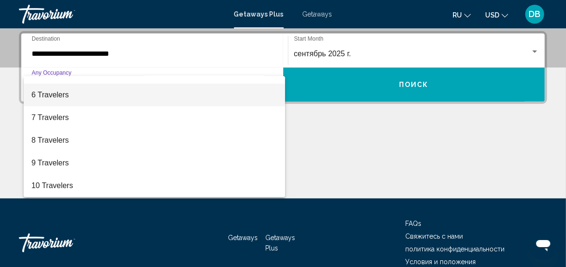
click at [59, 100] on span "6 Travelers" at bounding box center [154, 95] width 246 height 23
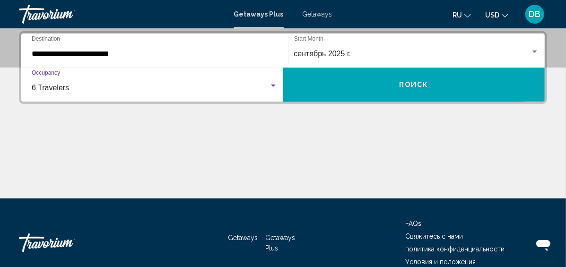
click at [314, 81] on button "Поиск" at bounding box center [414, 85] width 262 height 34
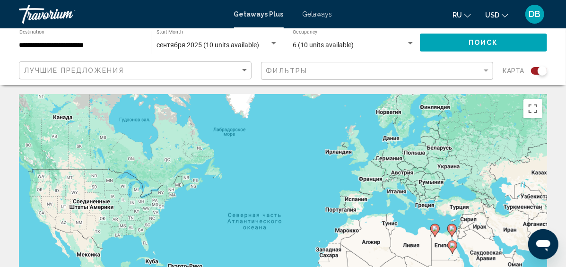
click at [536, 67] on div "Search widget" at bounding box center [539, 71] width 16 height 8
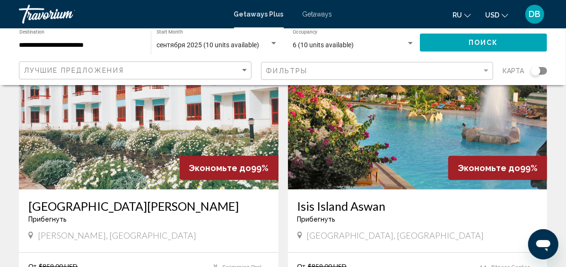
scroll to position [106, 0]
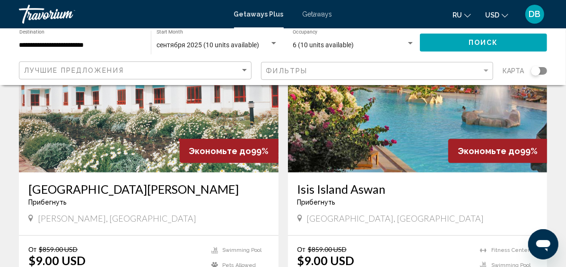
click at [70, 189] on h3 "[GEOGRAPHIC_DATA][PERSON_NAME]" at bounding box center [148, 189] width 241 height 14
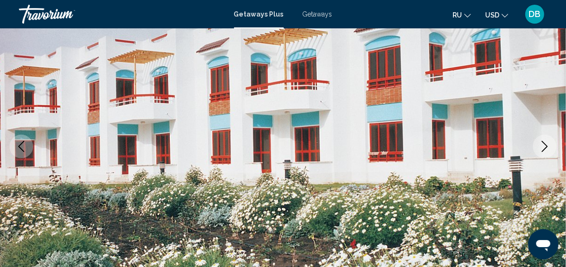
scroll to position [119, 0]
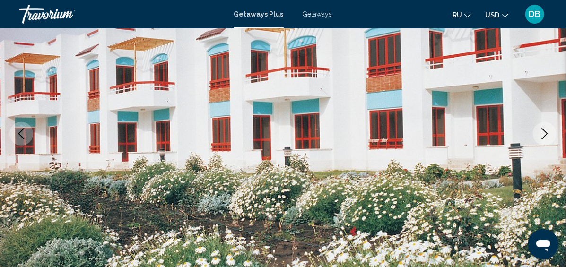
click at [542, 134] on icon "Next image" at bounding box center [544, 133] width 11 height 11
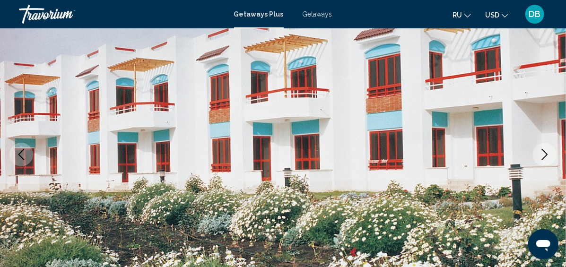
scroll to position [72, 0]
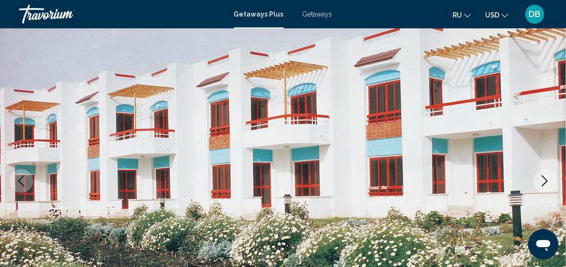
click at [548, 185] on icon "Next image" at bounding box center [544, 180] width 11 height 11
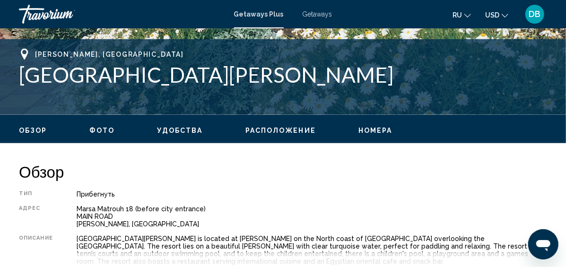
scroll to position [497, 0]
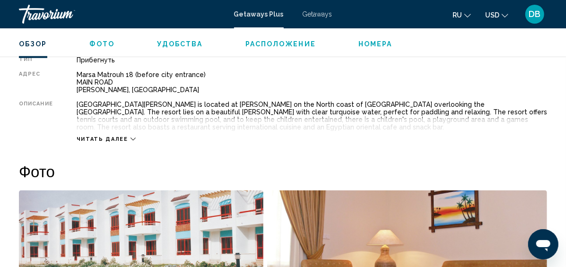
click at [124, 136] on span "Читать далее" at bounding box center [103, 139] width 52 height 6
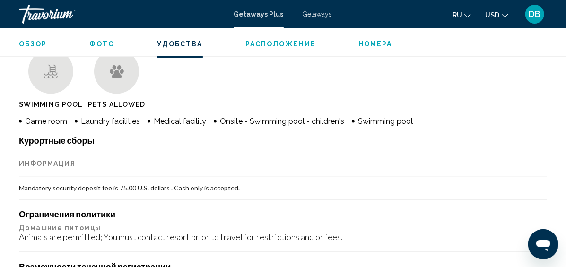
scroll to position [828, 0]
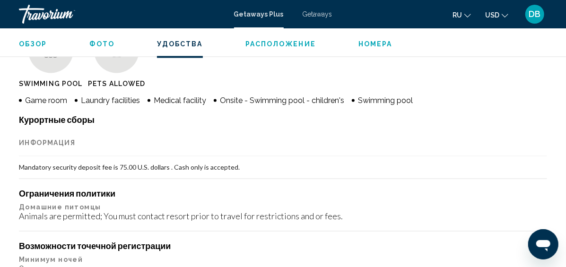
click at [460, 16] on span "ru" at bounding box center [456, 15] width 9 height 8
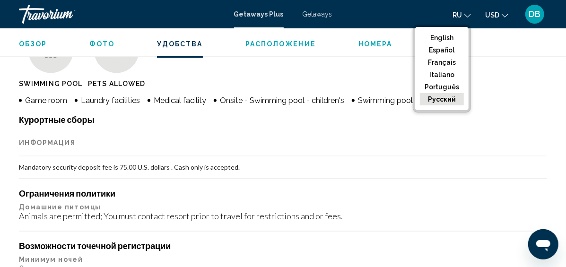
click at [432, 96] on button "русский" at bounding box center [442, 99] width 44 height 12
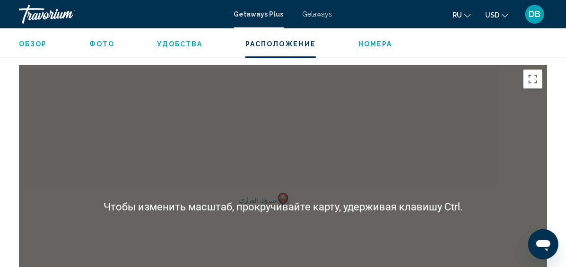
scroll to position [1159, 0]
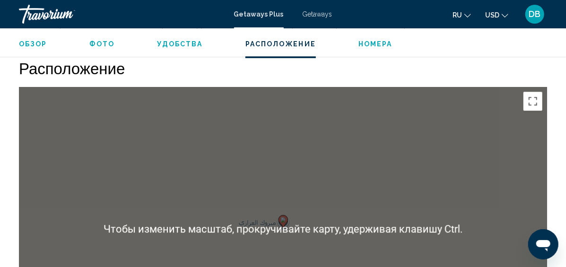
click at [24, 43] on span "Обзор" at bounding box center [33, 44] width 28 height 8
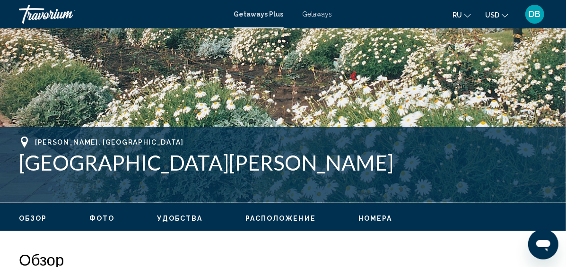
scroll to position [232, 0]
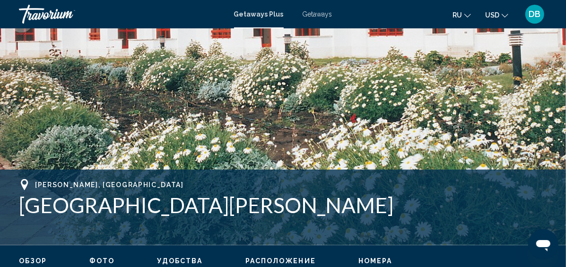
click at [19, 257] on button "Обзор" at bounding box center [33, 261] width 28 height 9
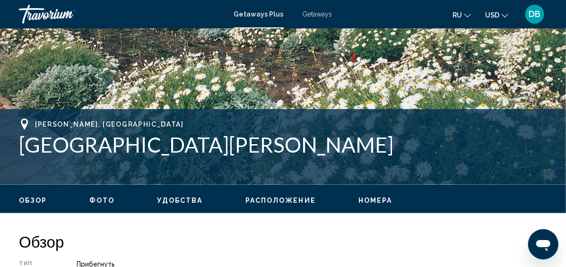
scroll to position [425, 0]
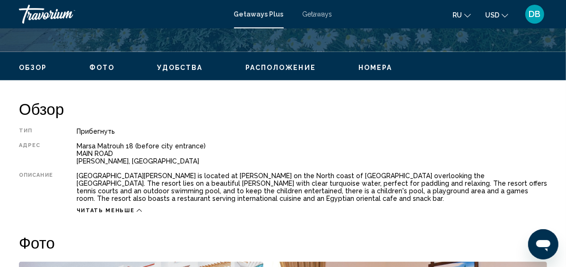
click at [456, 14] on span "ru" at bounding box center [456, 15] width 9 height 8
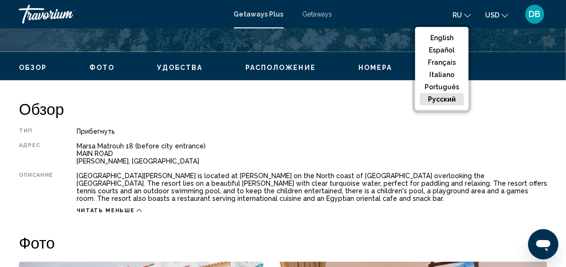
click at [447, 99] on button "русский" at bounding box center [442, 99] width 44 height 12
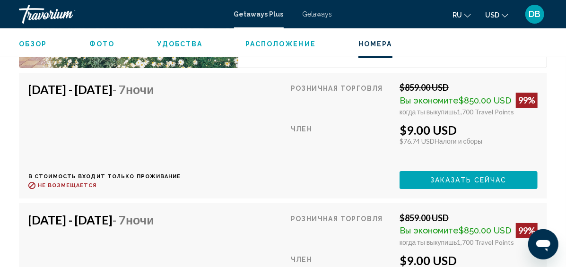
scroll to position [1654, 0]
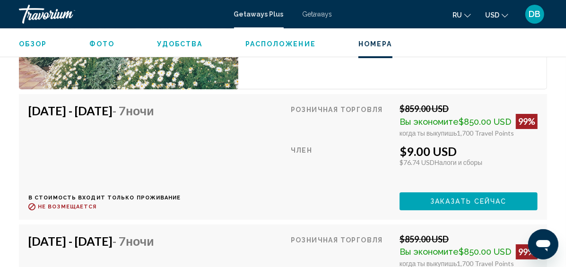
click at [156, 111] on h4 "[DATE] - [DATE] - 7 ночи" at bounding box center [101, 111] width 146 height 14
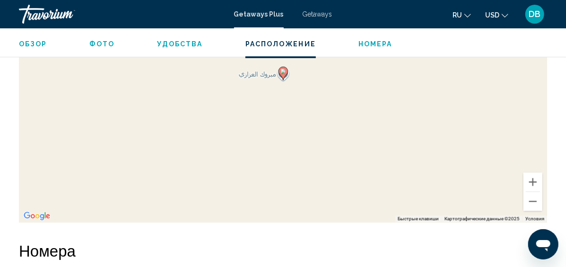
scroll to position [1284, 0]
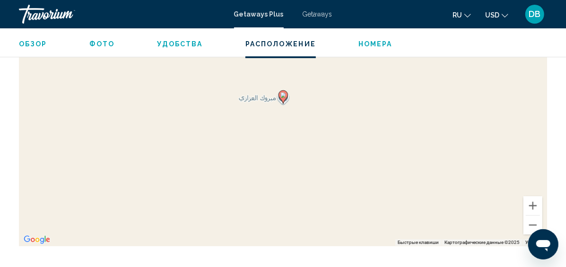
click at [174, 44] on span "Удобства" at bounding box center [180, 44] width 46 height 8
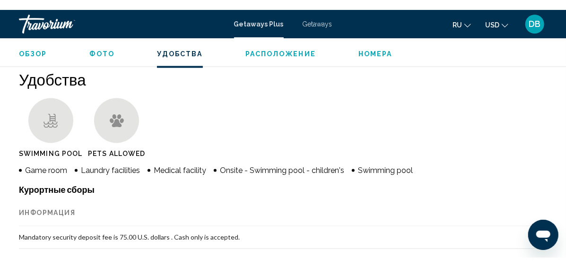
scroll to position [771, 0]
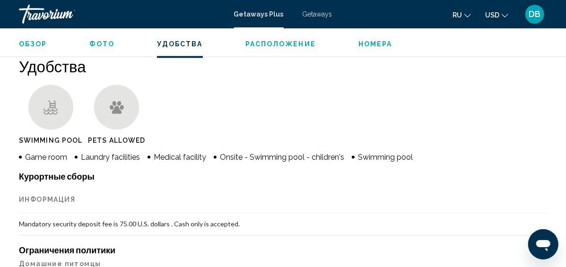
click at [470, 15] on icon "Change language" at bounding box center [467, 16] width 7 height 4
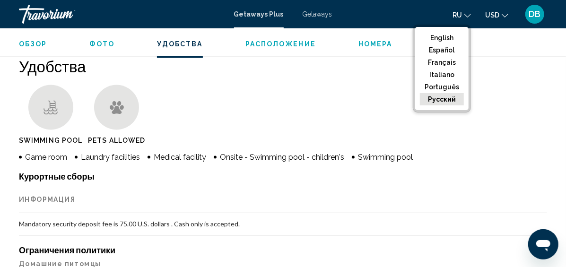
click at [443, 93] on button "русский" at bounding box center [442, 99] width 44 height 12
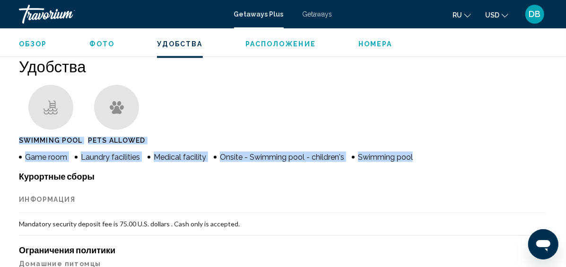
drag, startPoint x: 16, startPoint y: 89, endPoint x: 418, endPoint y: 151, distance: 407.0
